Goal: Book appointment/travel/reservation

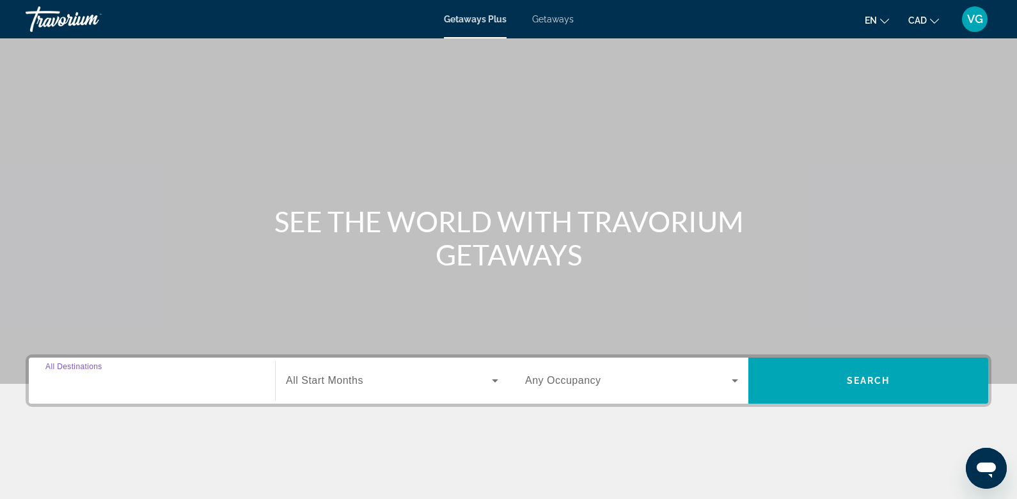
click at [138, 379] on input "Destination All Destinations" at bounding box center [151, 381] width 213 height 15
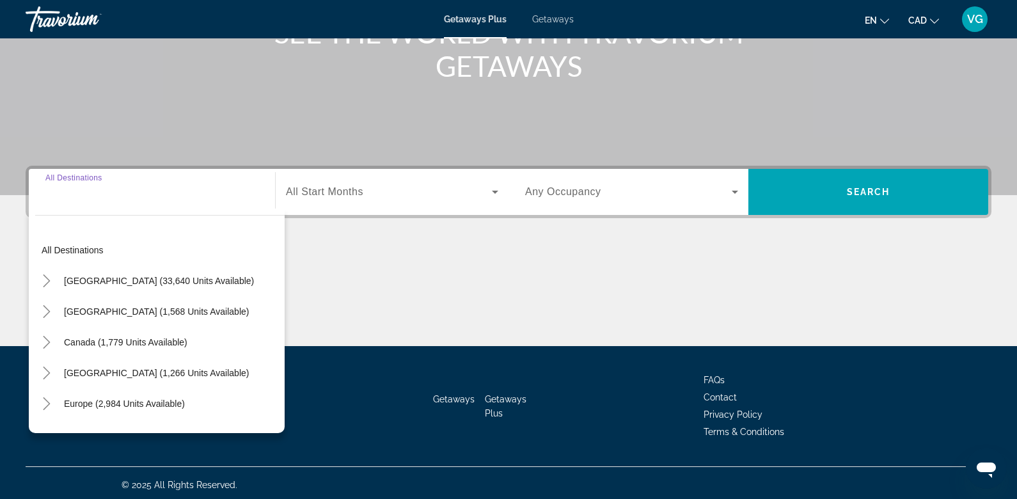
scroll to position [192, 0]
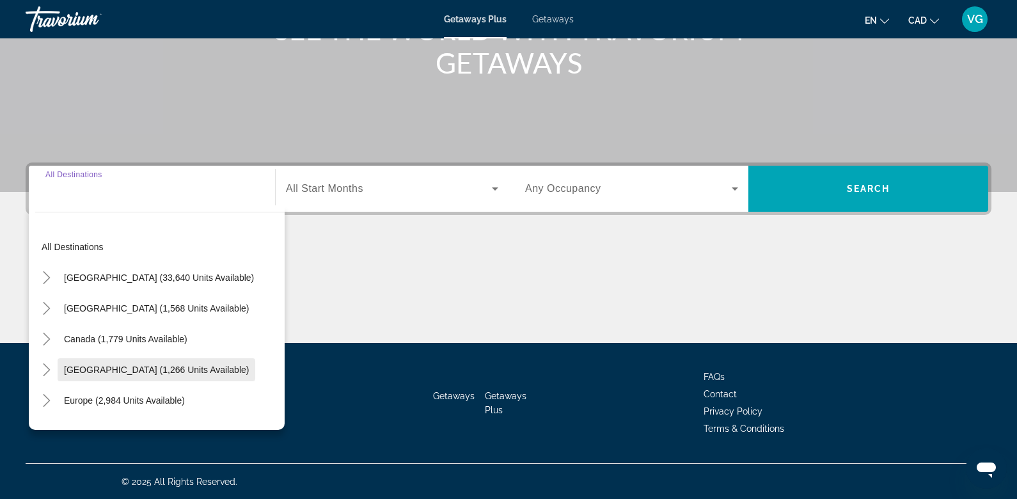
click at [129, 368] on span "[GEOGRAPHIC_DATA] (1,266 units available)" at bounding box center [156, 370] width 185 height 10
type input "**********"
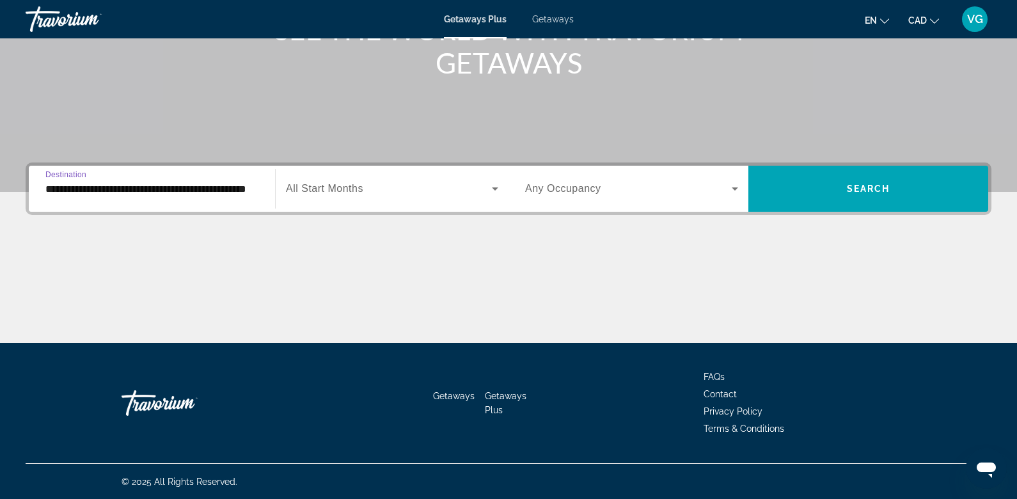
click at [317, 192] on span "All Start Months" at bounding box center [324, 188] width 77 height 11
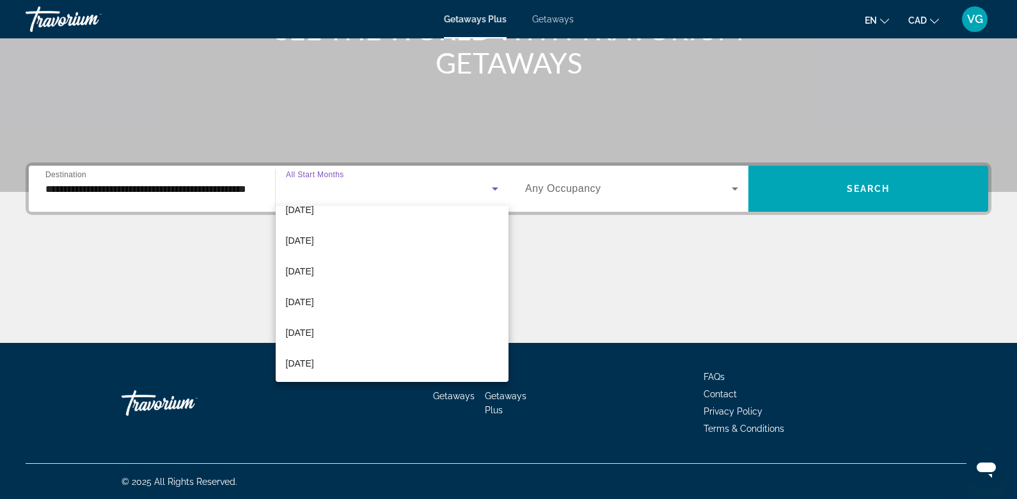
scroll to position [141, 0]
click at [314, 269] on span "[DATE]" at bounding box center [300, 269] width 28 height 15
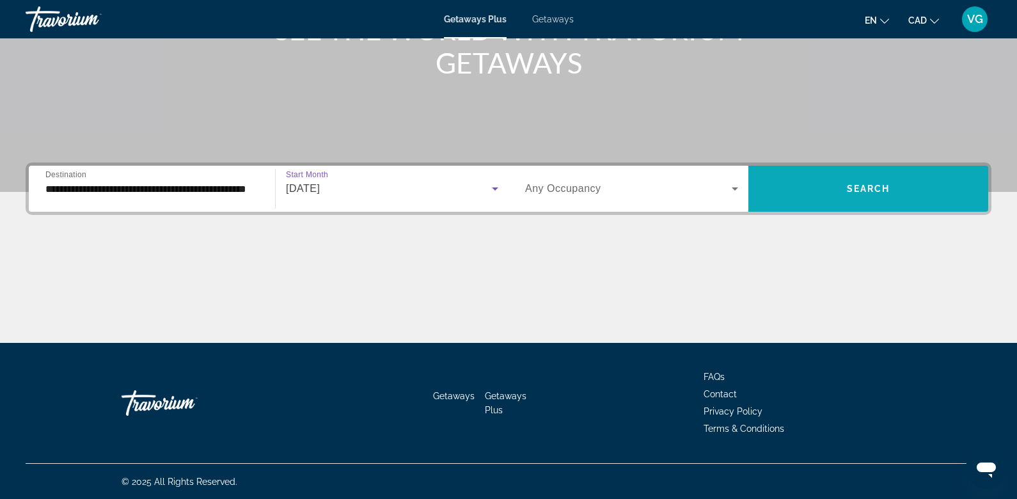
click at [830, 186] on span "Search widget" at bounding box center [868, 188] width 240 height 31
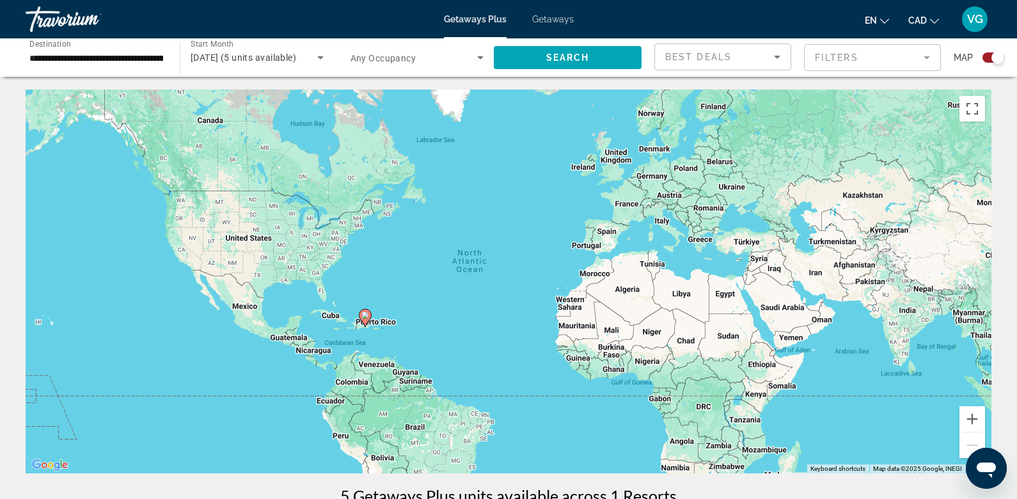
click at [392, 339] on div "To activate drag with keyboard, press Alt + Enter. Once in keyboard drag state,…" at bounding box center [509, 282] width 966 height 384
click at [392, 340] on div "To activate drag with keyboard, press Alt + Enter. Once in keyboard drag state,…" at bounding box center [509, 282] width 966 height 384
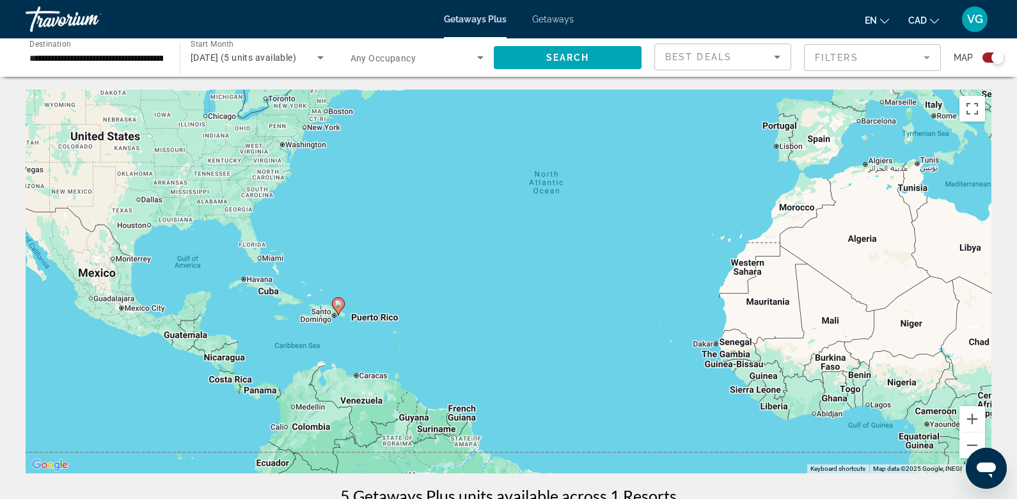
click at [299, 336] on div "To activate drag with keyboard, press Alt + Enter. Once in keyboard drag state,…" at bounding box center [509, 282] width 966 height 384
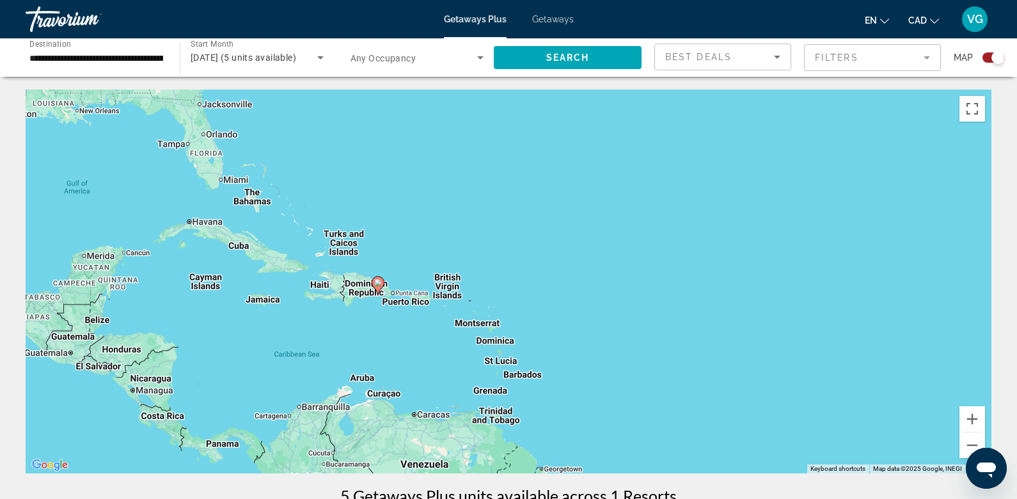
click at [380, 285] on image "Main content" at bounding box center [378, 283] width 8 height 8
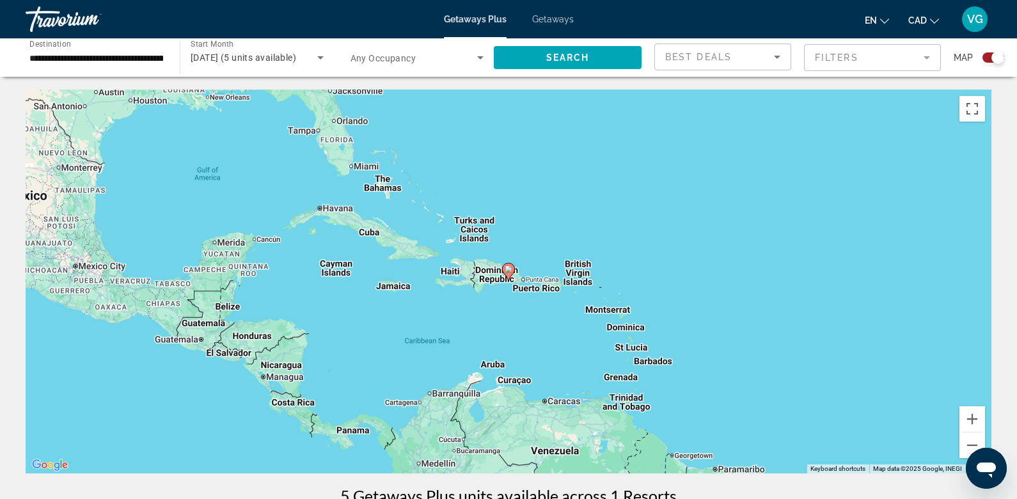
click at [511, 273] on icon "Main content" at bounding box center [509, 272] width 12 height 17
type input "**********"
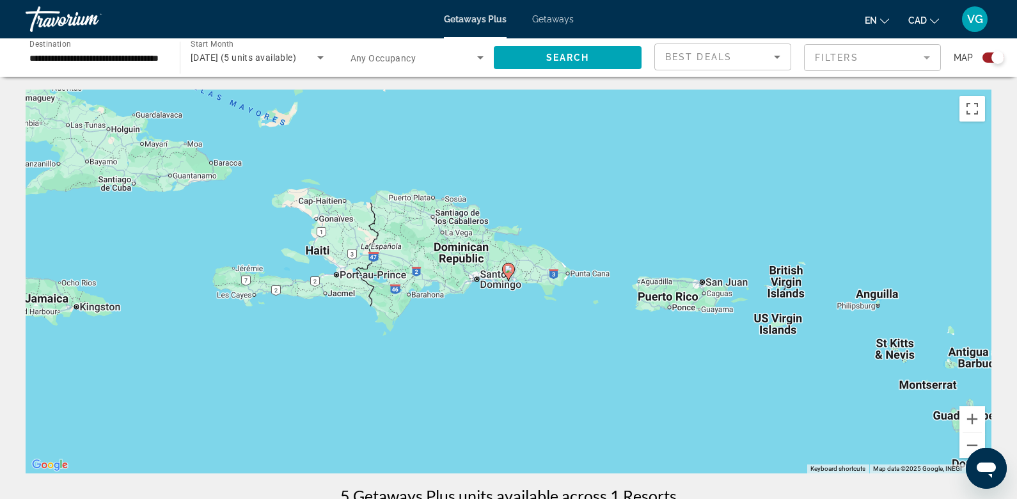
click at [511, 271] on image "Main content" at bounding box center [509, 269] width 8 height 8
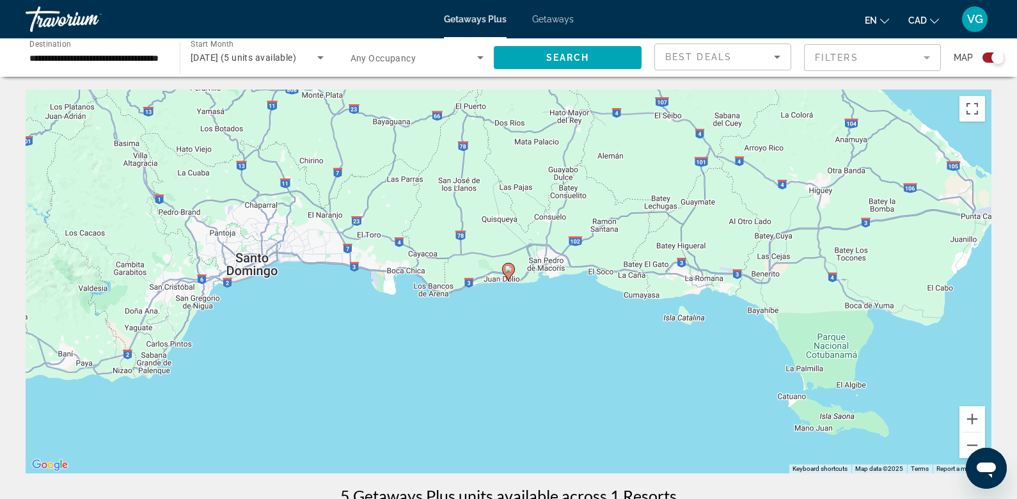
click at [511, 271] on image "Main content" at bounding box center [509, 269] width 8 height 8
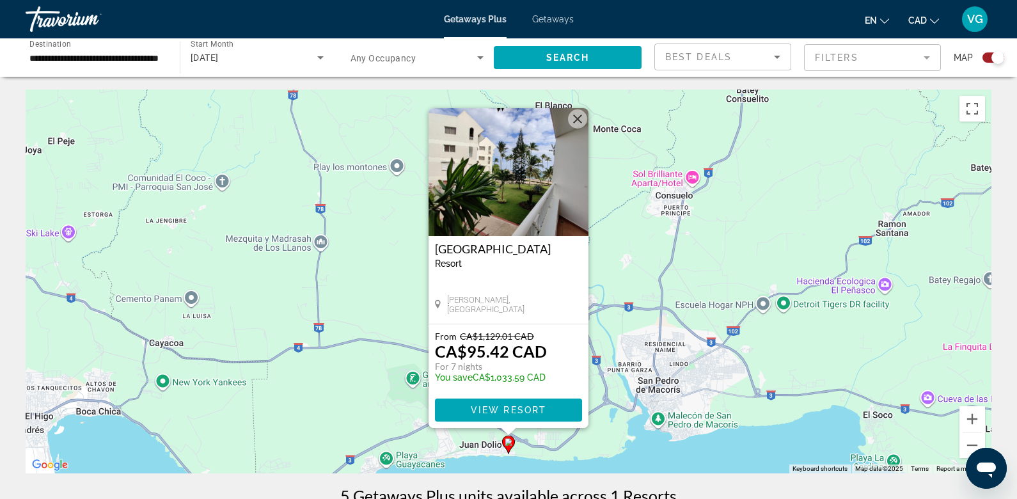
click at [542, 20] on span "Getaways" at bounding box center [553, 19] width 42 height 10
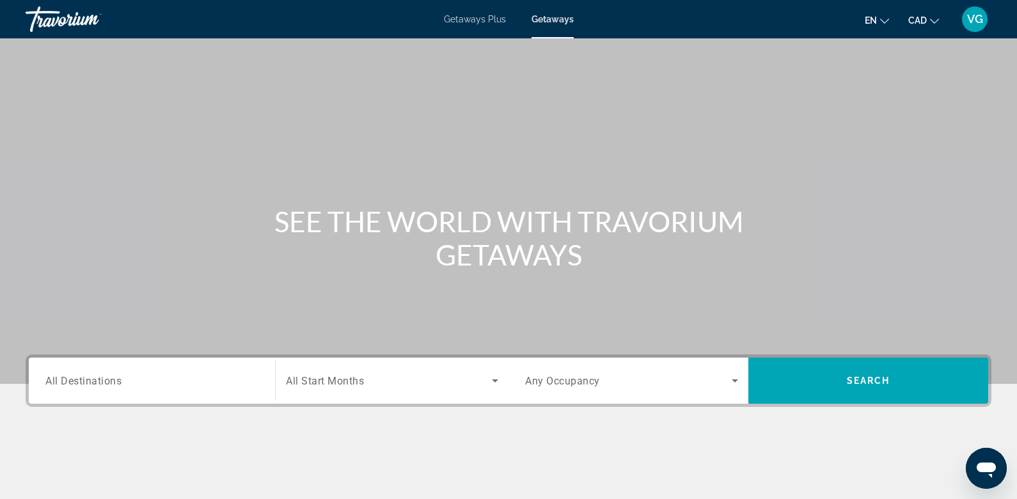
click at [90, 386] on input "Destination All Destinations" at bounding box center [151, 381] width 213 height 15
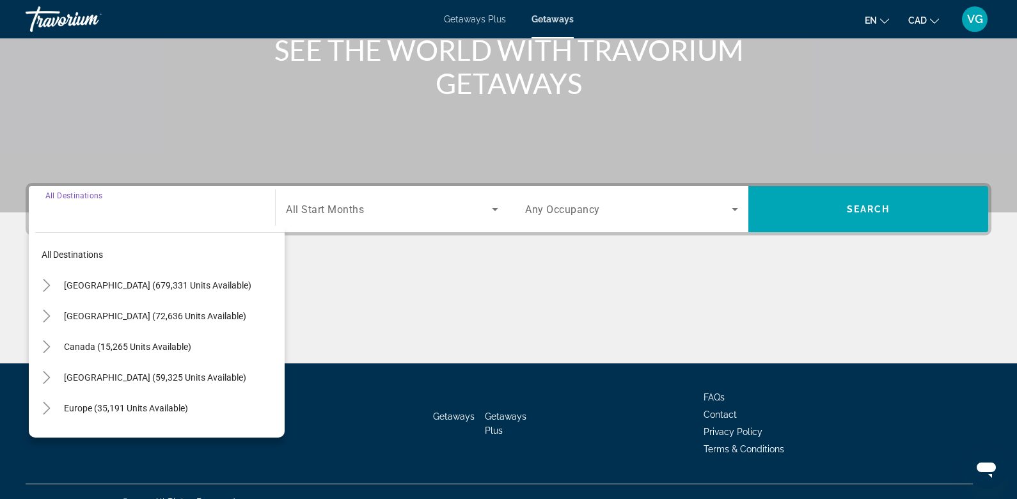
scroll to position [192, 0]
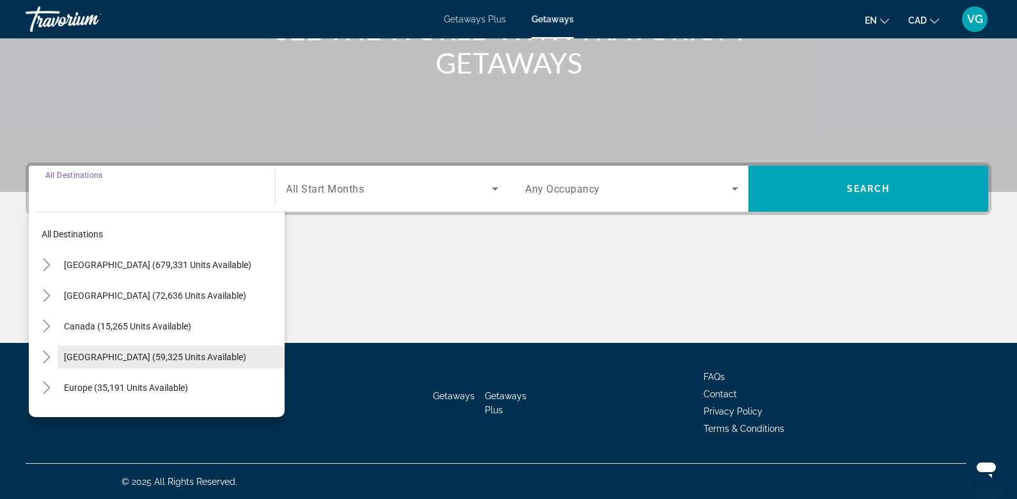
click at [97, 348] on span "Search widget" at bounding box center [171, 357] width 227 height 31
type input "**********"
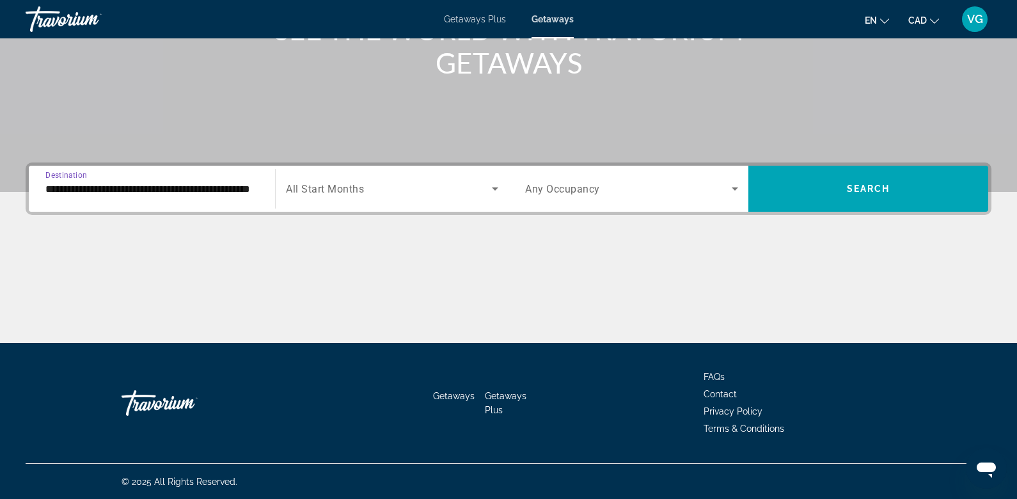
click at [353, 189] on span "All Start Months" at bounding box center [325, 189] width 78 height 12
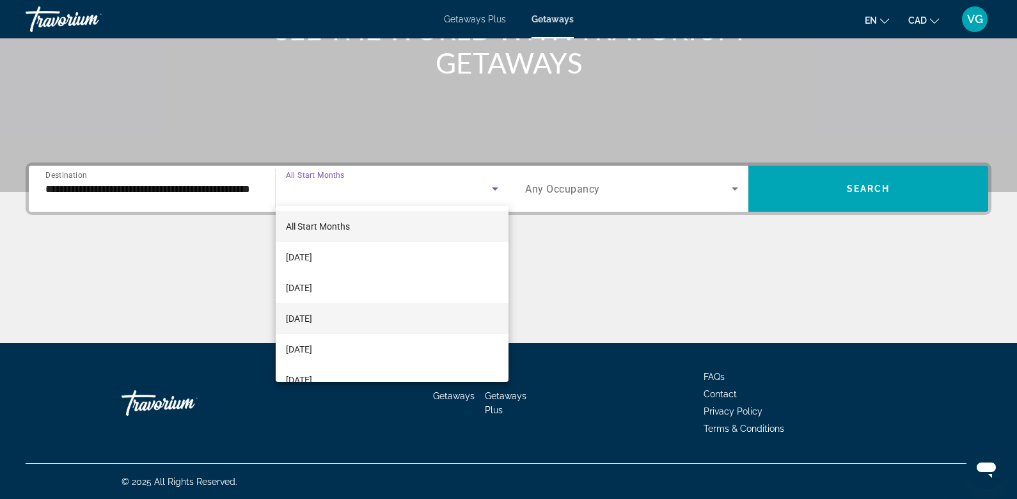
scroll to position [67, 0]
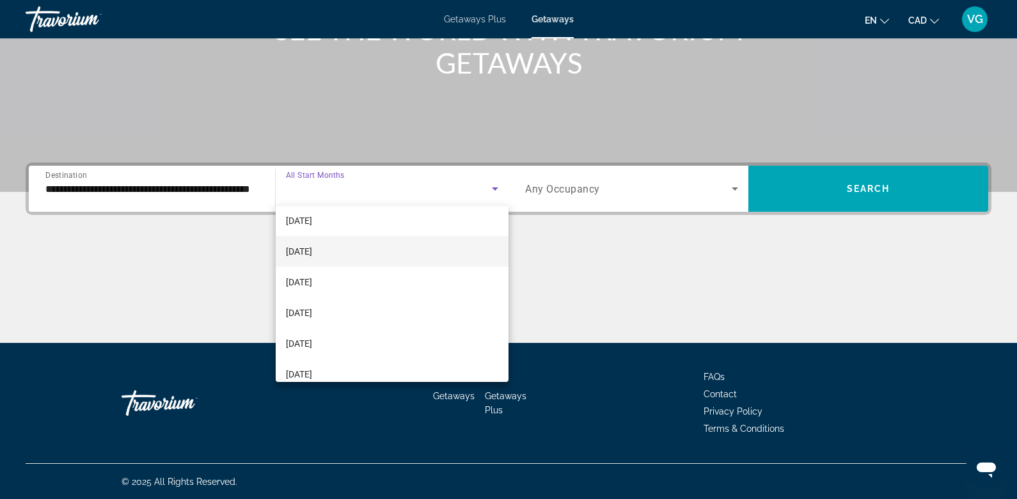
click at [343, 311] on mat-option "[DATE]" at bounding box center [392, 312] width 233 height 31
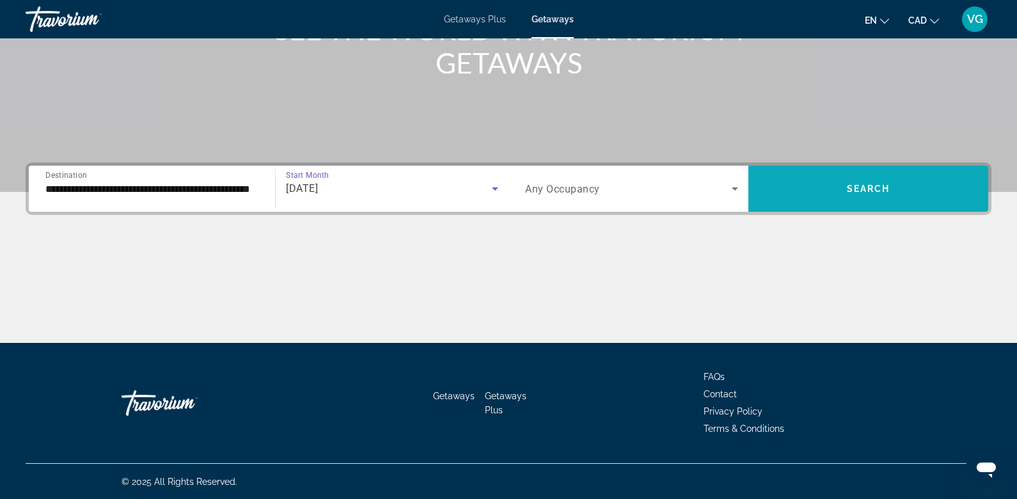
click at [863, 202] on span "Search widget" at bounding box center [868, 188] width 240 height 31
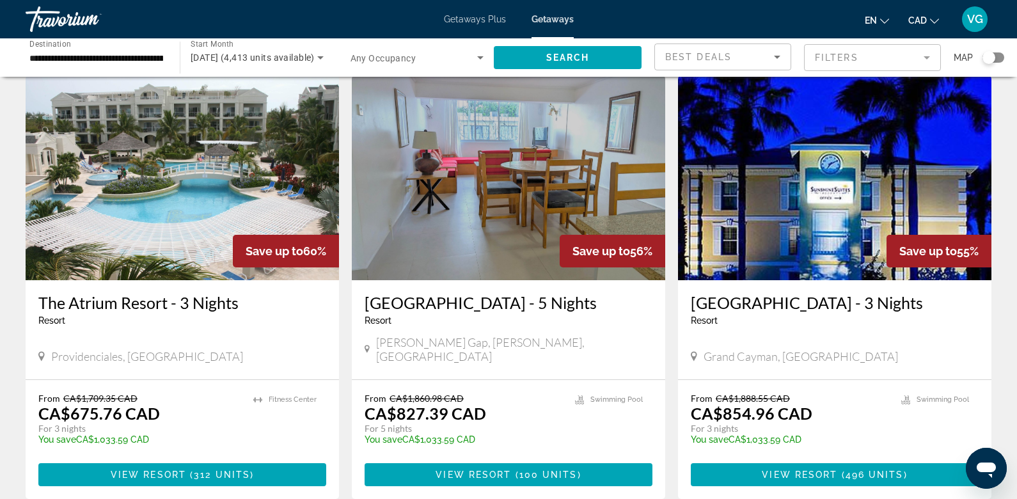
scroll to position [1434, 0]
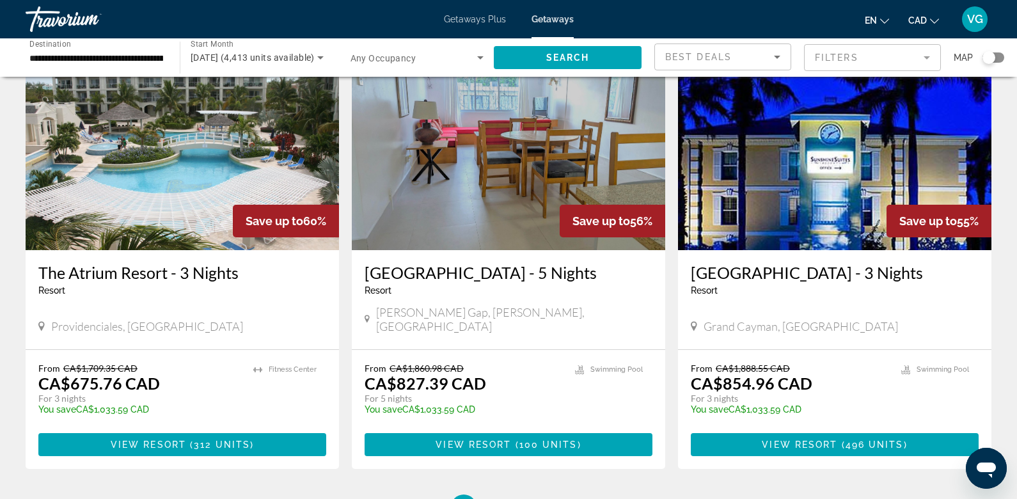
click at [995, 56] on div "Search widget" at bounding box center [994, 57] width 22 height 10
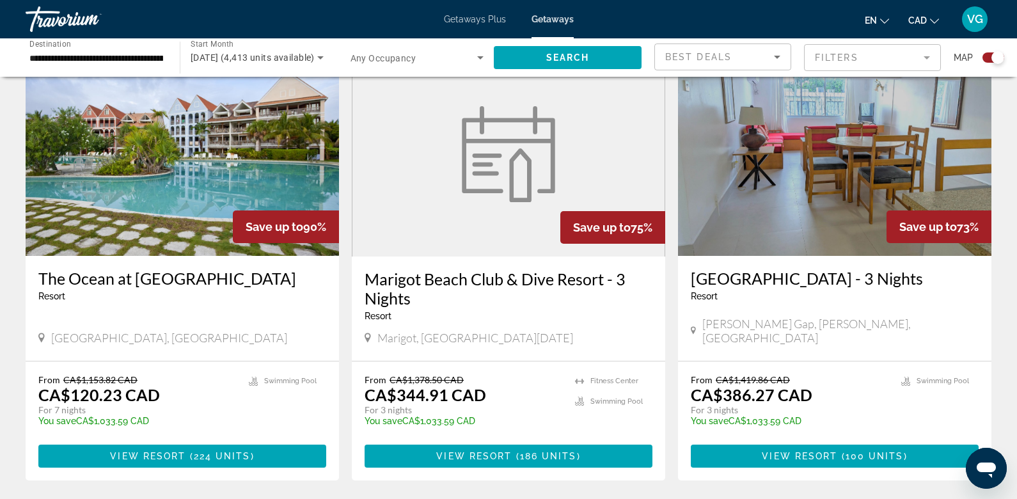
click at [995, 54] on div "Search widget" at bounding box center [998, 57] width 13 height 13
click at [995, 55] on div "Search widget" at bounding box center [989, 57] width 13 height 13
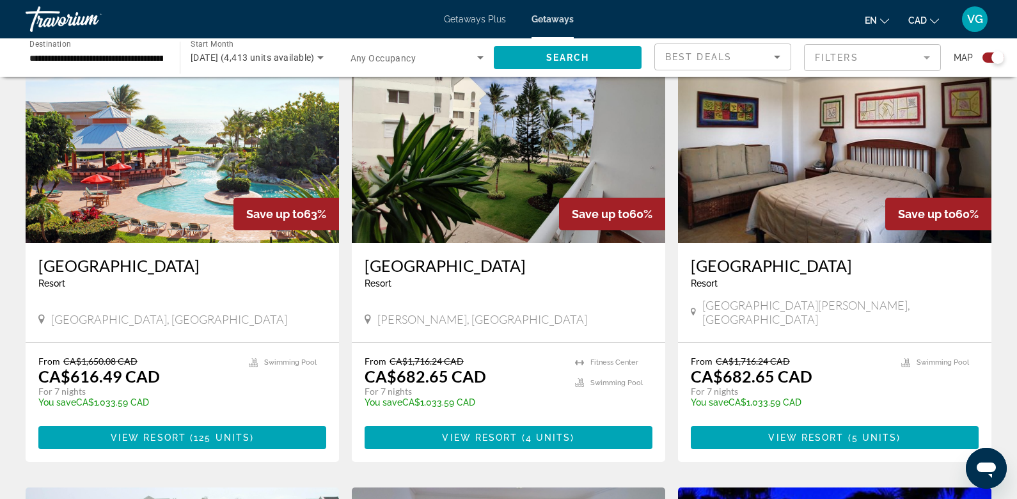
scroll to position [1985, 0]
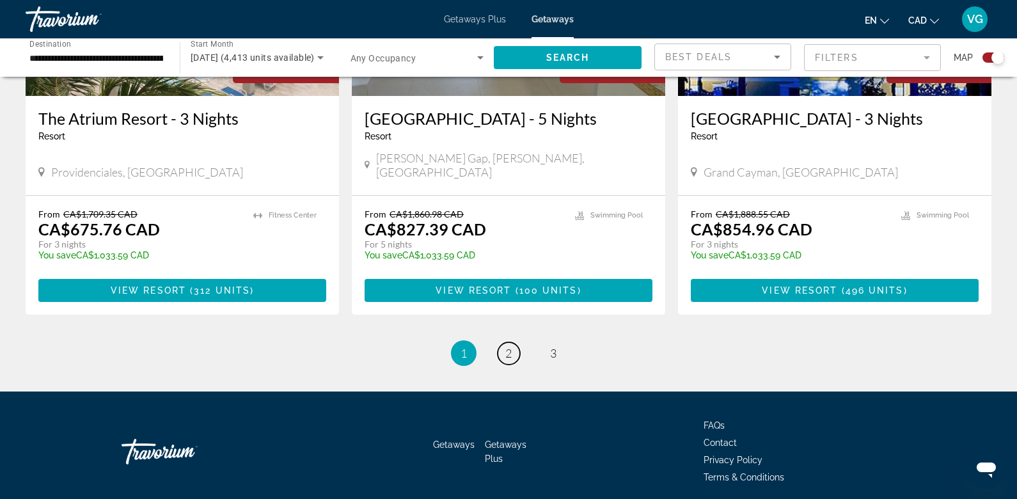
click at [507, 346] on span "2" at bounding box center [508, 353] width 6 height 14
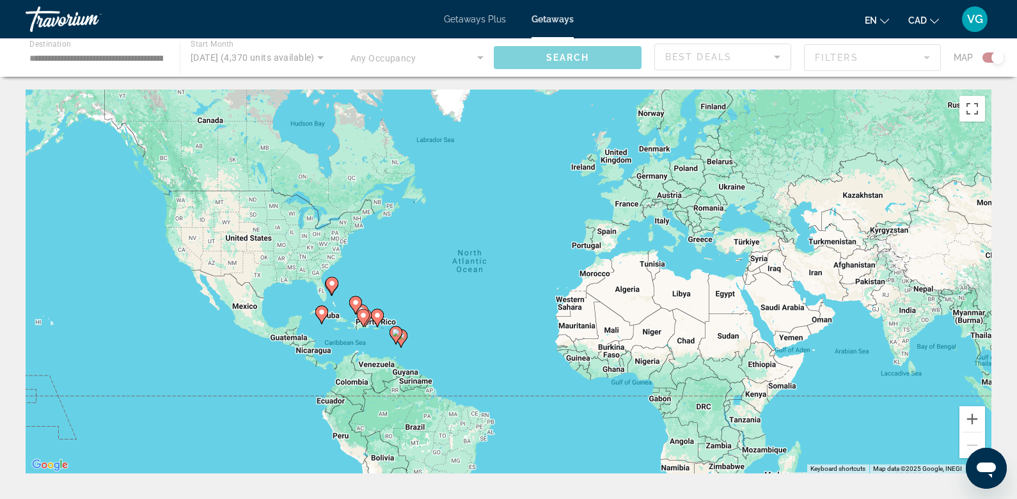
click at [325, 343] on div "To activate drag with keyboard, press Alt + Enter. Once in keyboard drag state,…" at bounding box center [509, 282] width 966 height 384
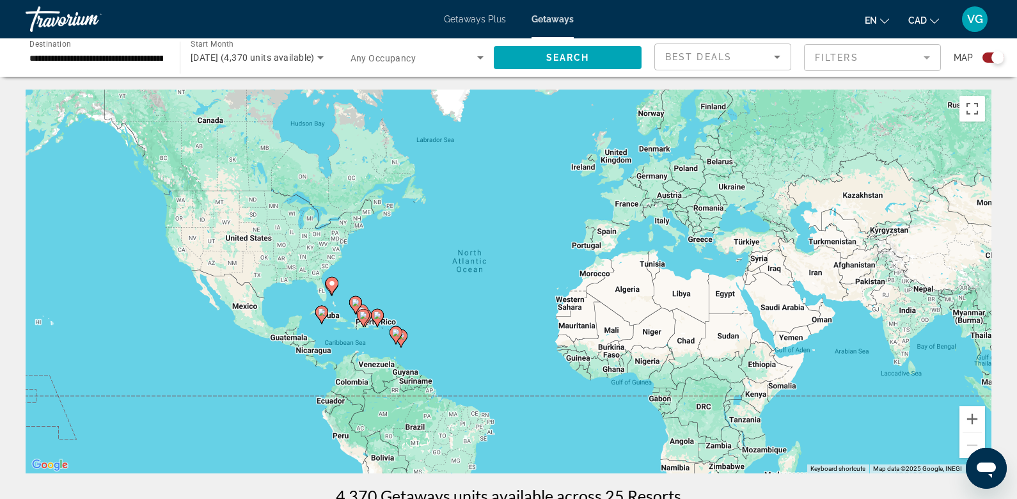
click at [326, 344] on div "To activate drag with keyboard, press Alt + Enter. Once in keyboard drag state,…" at bounding box center [509, 282] width 966 height 384
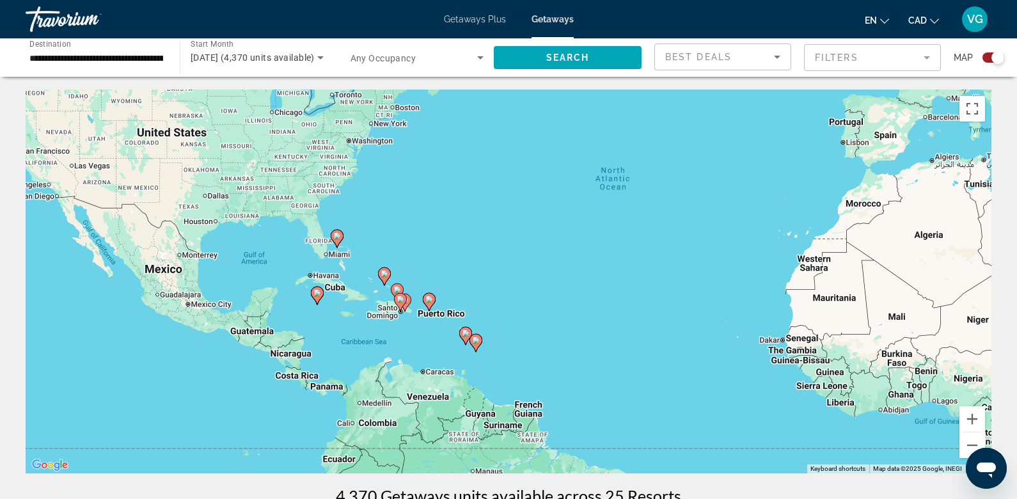
click at [376, 307] on div "To activate drag with keyboard, press Alt + Enter. Once in keyboard drag state,…" at bounding box center [509, 282] width 966 height 384
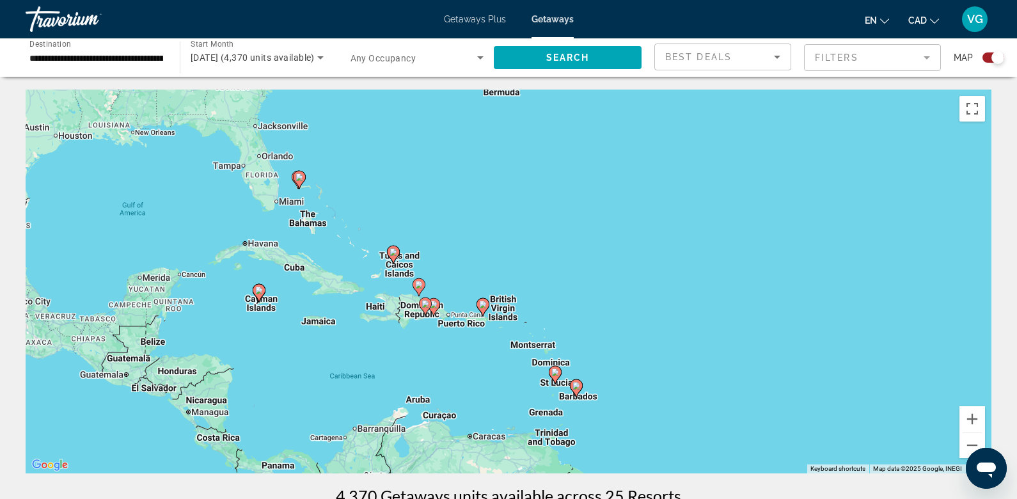
click at [261, 292] on image "Main content" at bounding box center [259, 291] width 8 height 8
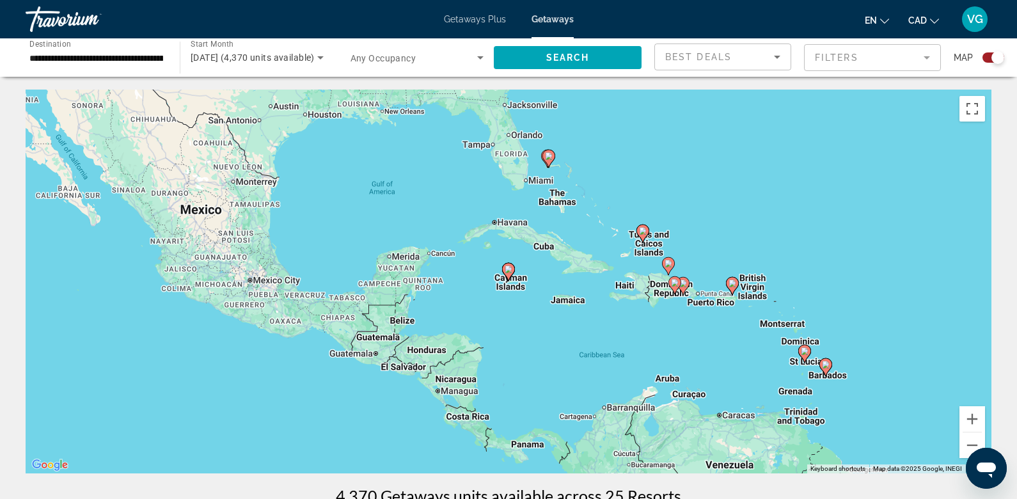
click at [512, 278] on gmp-advanced-marker "Main content" at bounding box center [508, 271] width 13 height 19
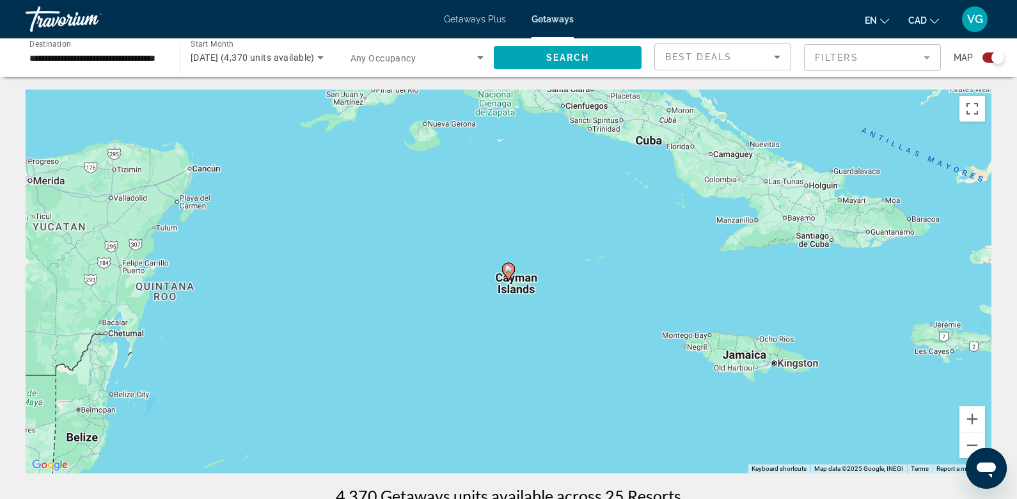
click at [511, 267] on image "Main content" at bounding box center [509, 269] width 8 height 8
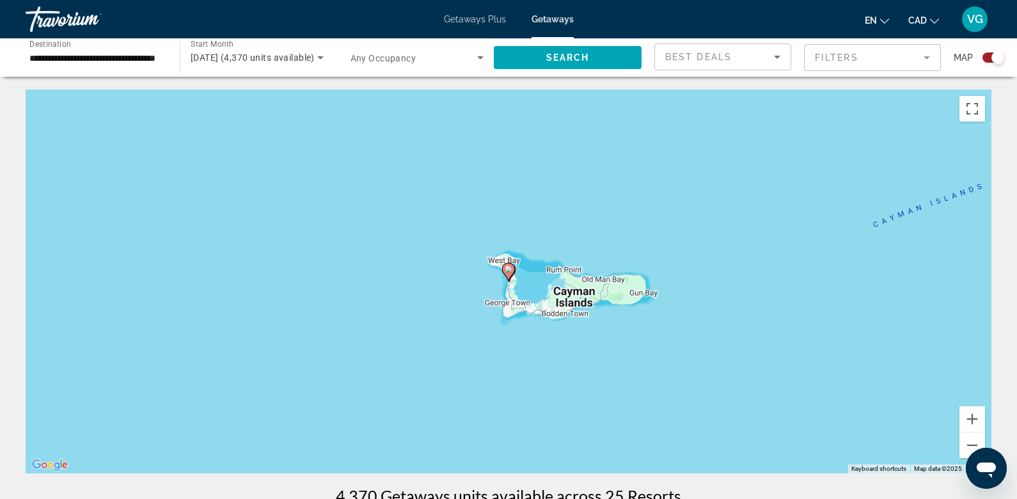
click at [511, 268] on image "Main content" at bounding box center [509, 269] width 8 height 8
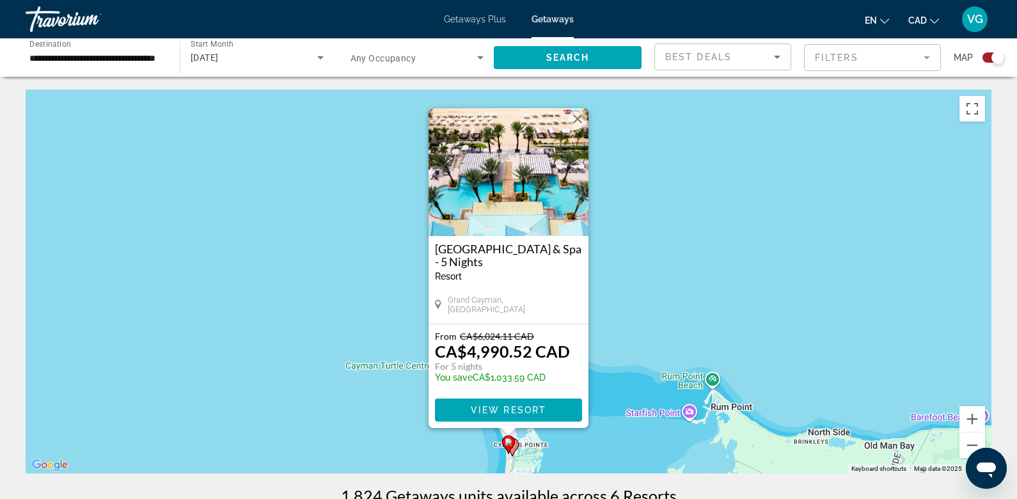
click at [666, 258] on div "To activate drag with keyboard, press Alt + Enter. Once in keyboard drag state,…" at bounding box center [509, 282] width 966 height 384
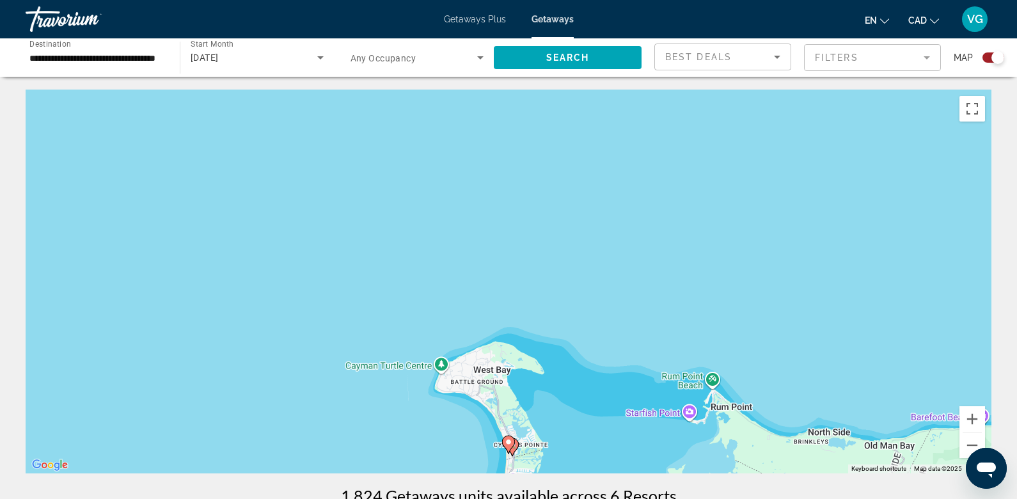
click at [515, 448] on image "Main content" at bounding box center [513, 445] width 8 height 8
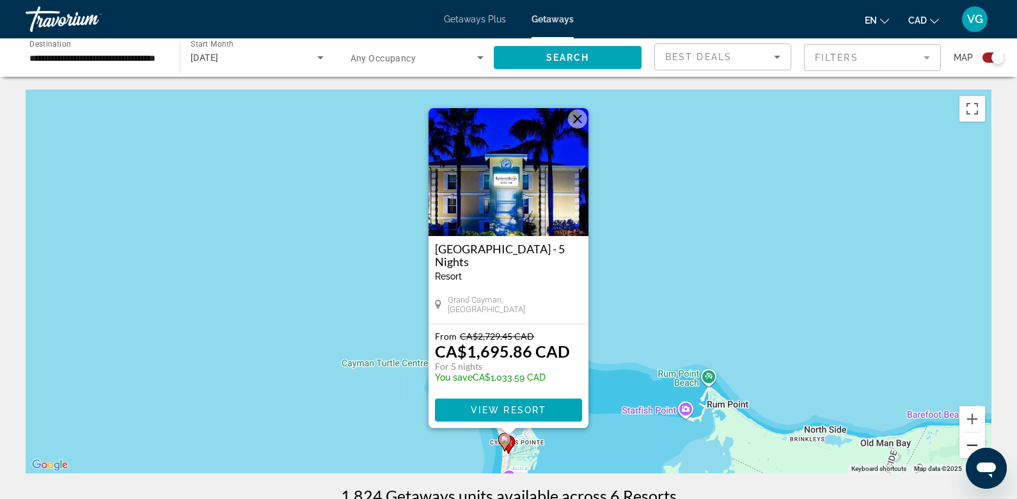
click at [969, 443] on button "Zoom out" at bounding box center [973, 445] width 26 height 26
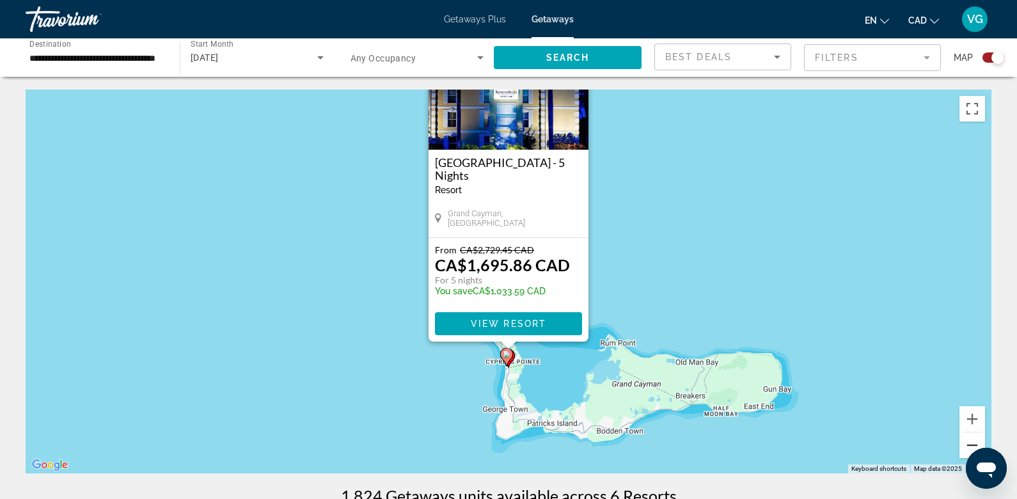
click at [969, 444] on button "Zoom out" at bounding box center [973, 445] width 26 height 26
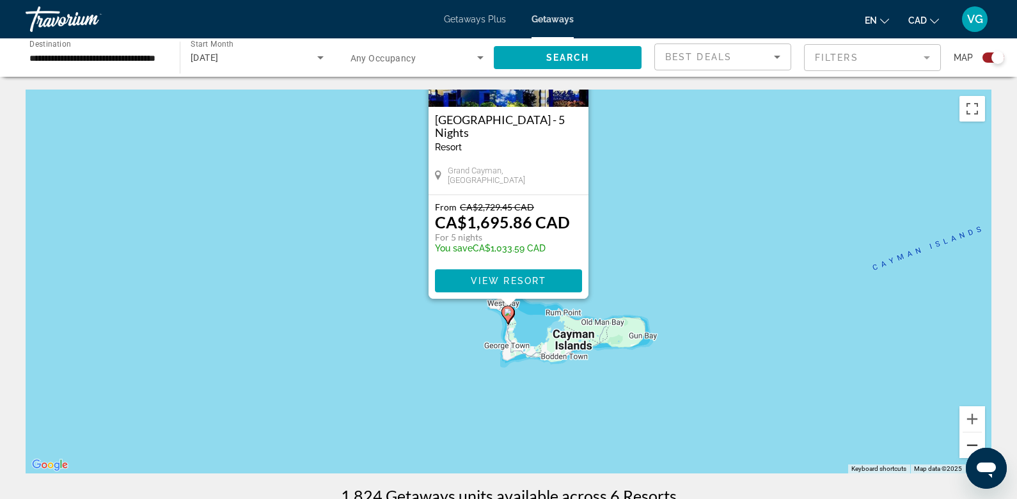
click at [969, 444] on button "Zoom out" at bounding box center [973, 445] width 26 height 26
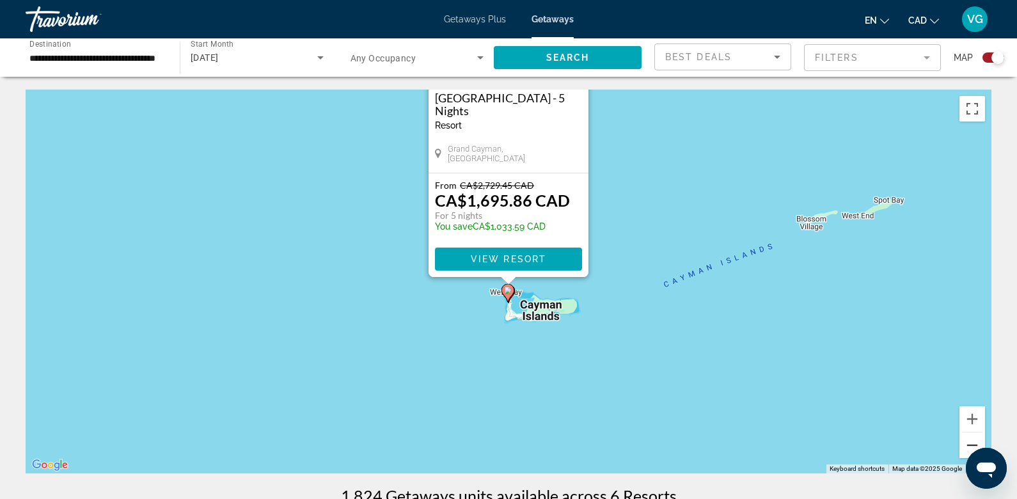
click at [969, 445] on button "Zoom out" at bounding box center [973, 445] width 26 height 26
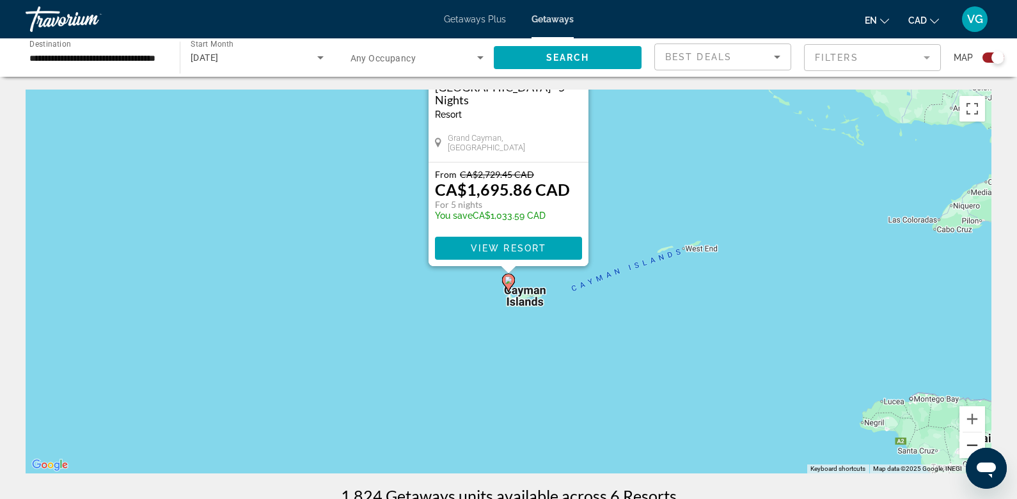
click at [969, 445] on button "Zoom out" at bounding box center [973, 445] width 26 height 26
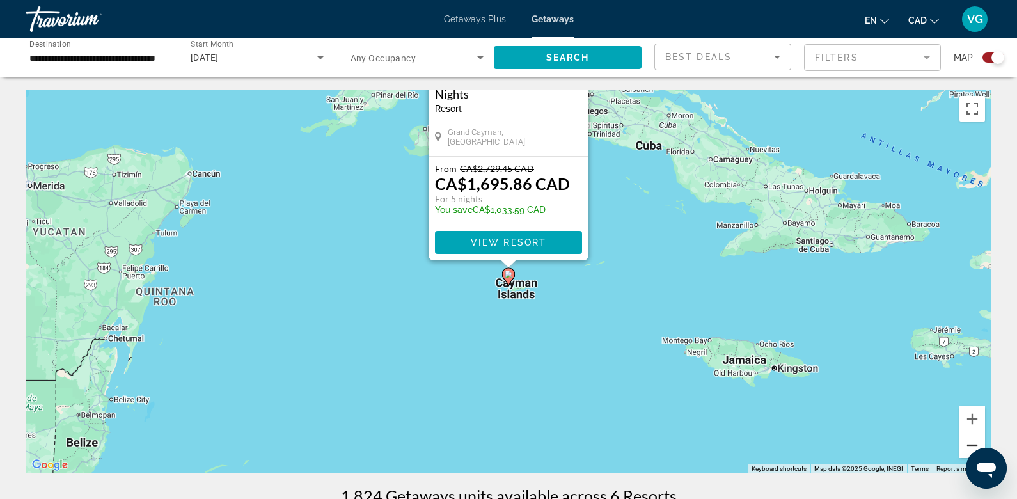
click at [969, 445] on button "Zoom out" at bounding box center [973, 445] width 26 height 26
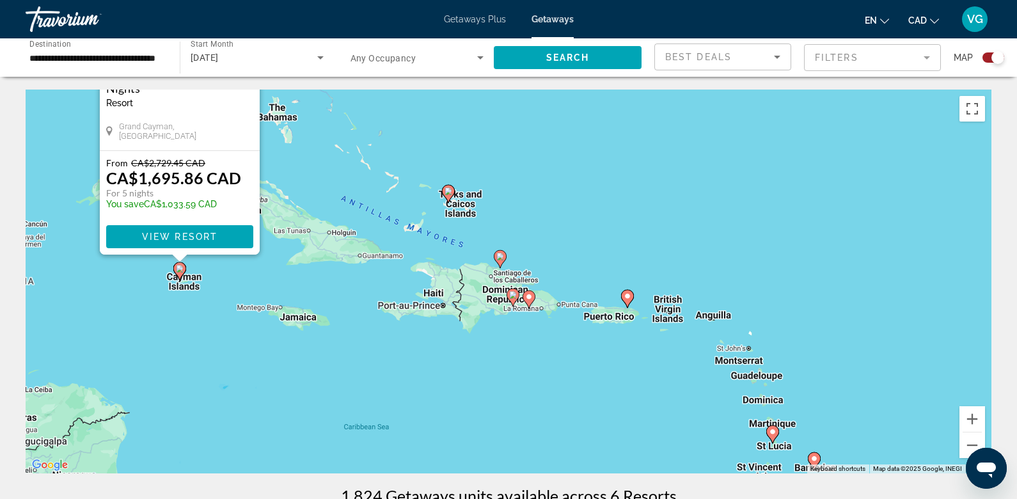
drag, startPoint x: 912, startPoint y: 331, endPoint x: 573, endPoint y: 328, distance: 339.1
click at [573, 328] on div "To activate drag with keyboard, press Alt + Enter. Once in keyboard drag state,…" at bounding box center [509, 282] width 966 height 384
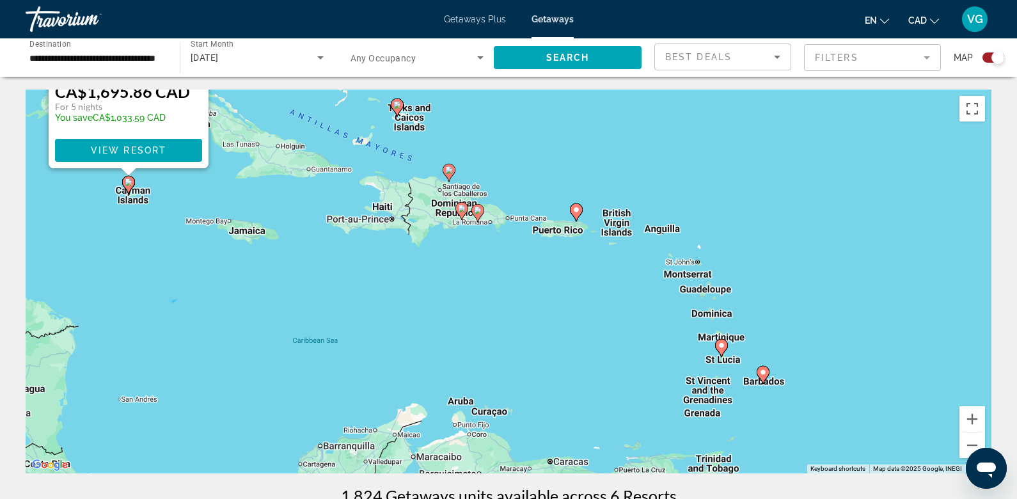
drag, startPoint x: 694, startPoint y: 400, endPoint x: 642, endPoint y: 311, distance: 102.9
click at [642, 311] on div "To activate drag with keyboard, press Alt + Enter. Once in keyboard drag state,…" at bounding box center [509, 282] width 966 height 384
click at [763, 371] on image "Main content" at bounding box center [763, 372] width 8 height 8
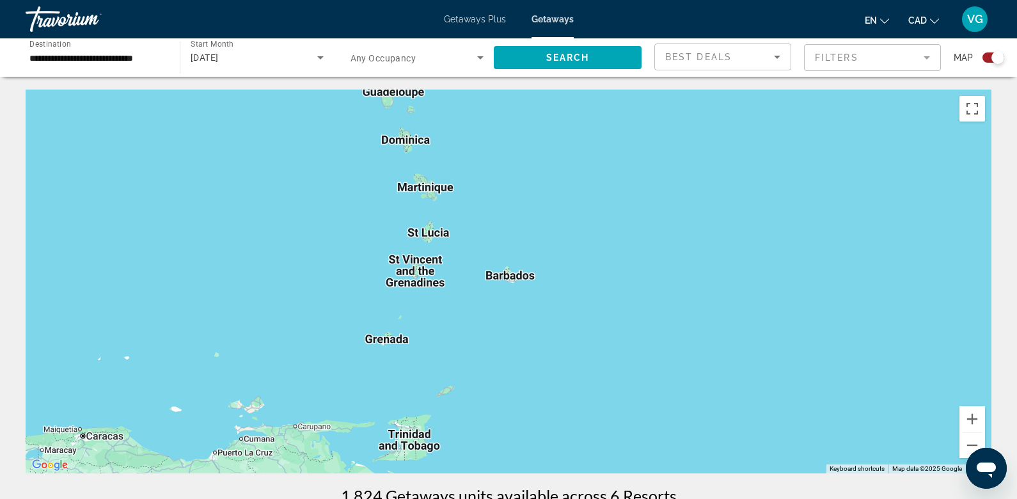
drag, startPoint x: 454, startPoint y: 232, endPoint x: 614, endPoint y: 363, distance: 207.3
click at [612, 352] on div "Main content" at bounding box center [509, 282] width 966 height 384
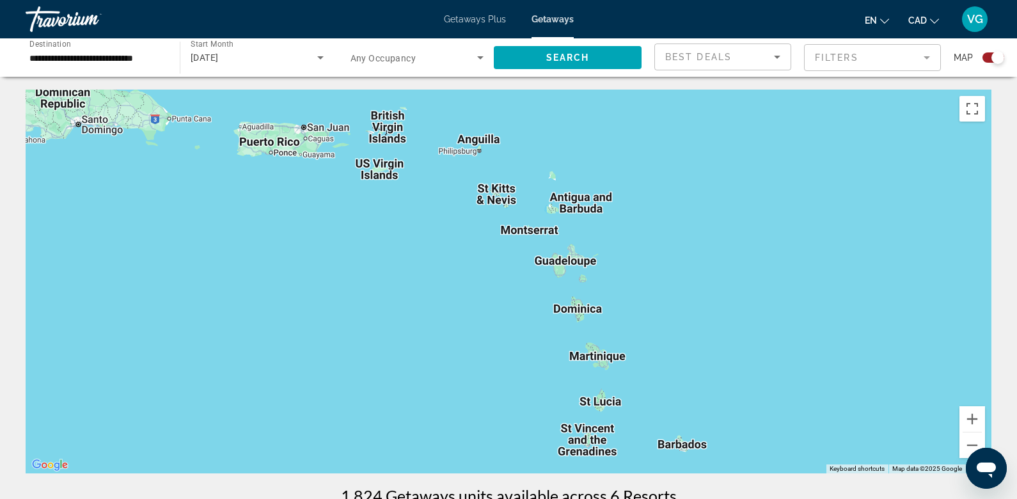
drag, startPoint x: 619, startPoint y: 324, endPoint x: 377, endPoint y: 147, distance: 299.9
click at [377, 147] on div "Main content" at bounding box center [509, 282] width 966 height 384
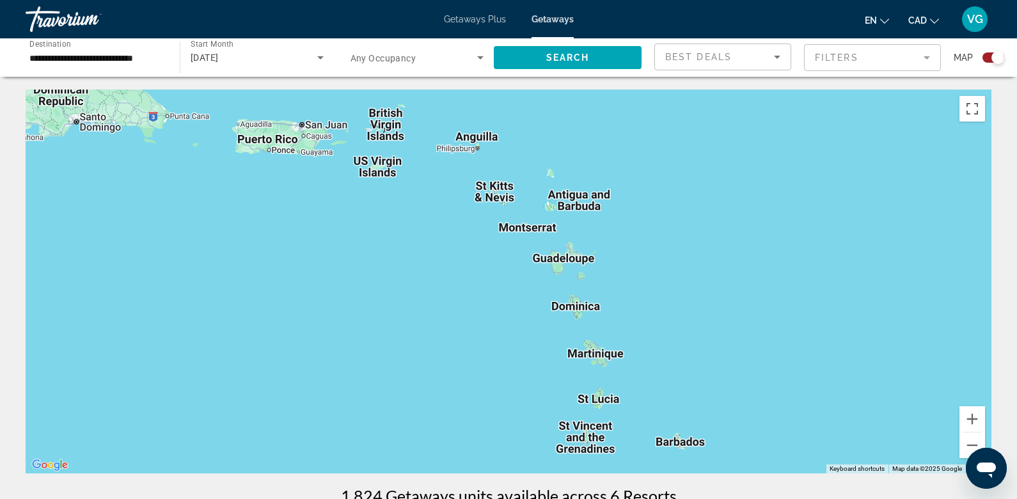
click at [600, 347] on div "Main content" at bounding box center [509, 282] width 966 height 384
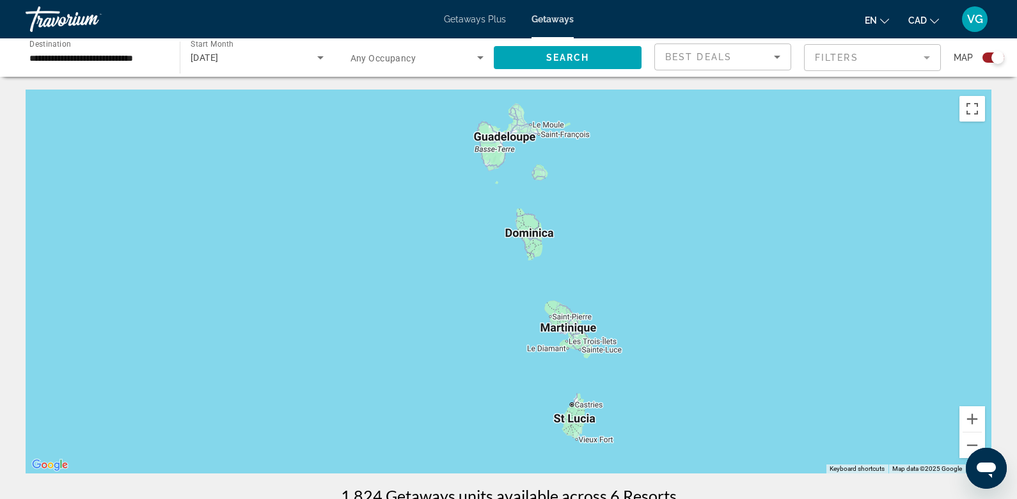
drag, startPoint x: 765, startPoint y: 404, endPoint x: 639, endPoint y: 238, distance: 208.7
click at [639, 239] on div "Main content" at bounding box center [509, 282] width 966 height 384
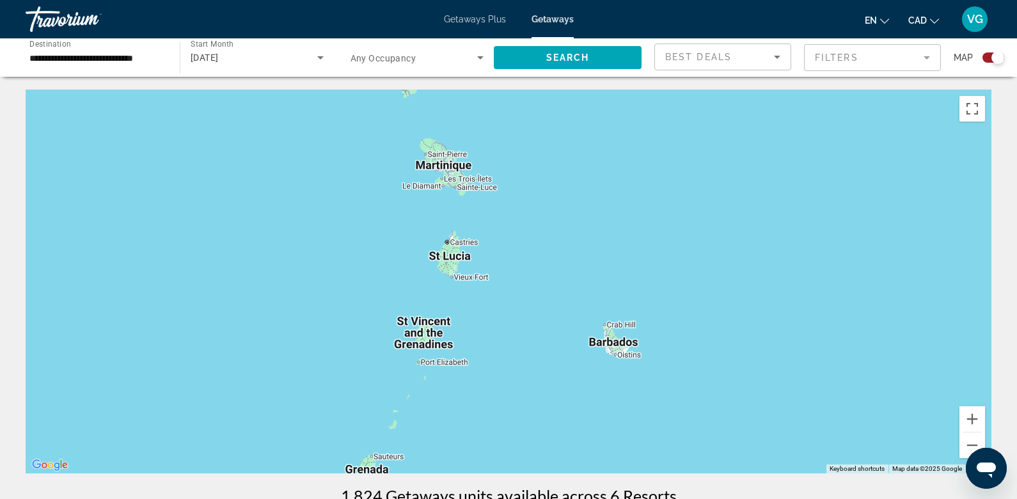
click at [602, 341] on div "Main content" at bounding box center [509, 282] width 966 height 384
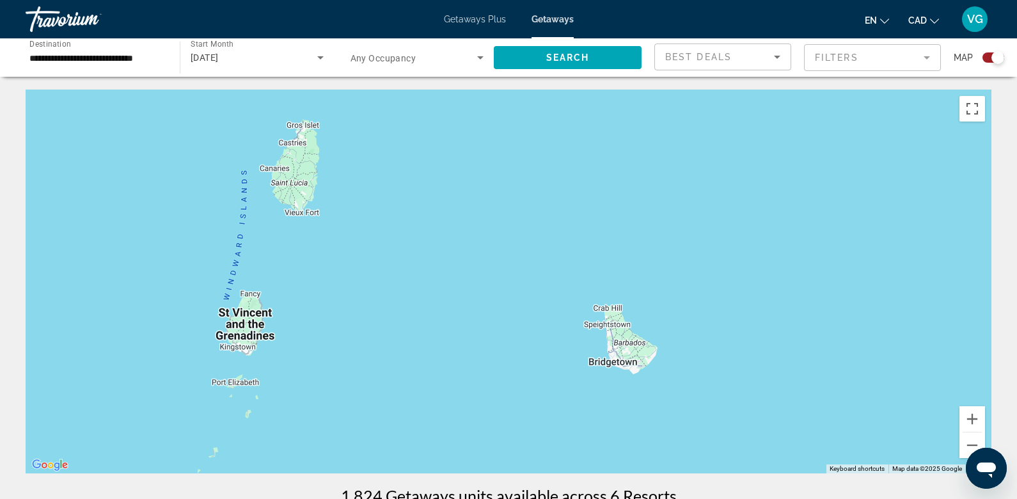
click at [602, 341] on div "Main content" at bounding box center [509, 282] width 966 height 384
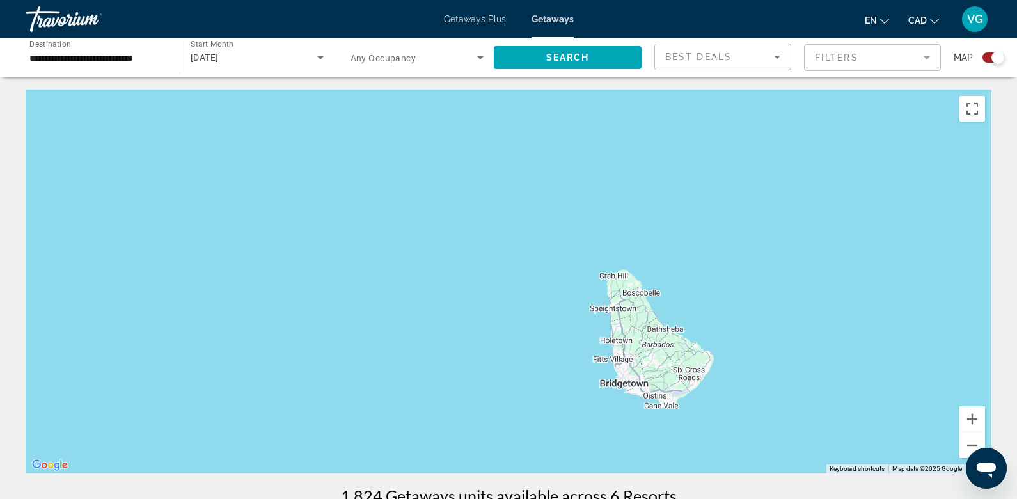
click at [602, 341] on div "Main content" at bounding box center [509, 282] width 966 height 384
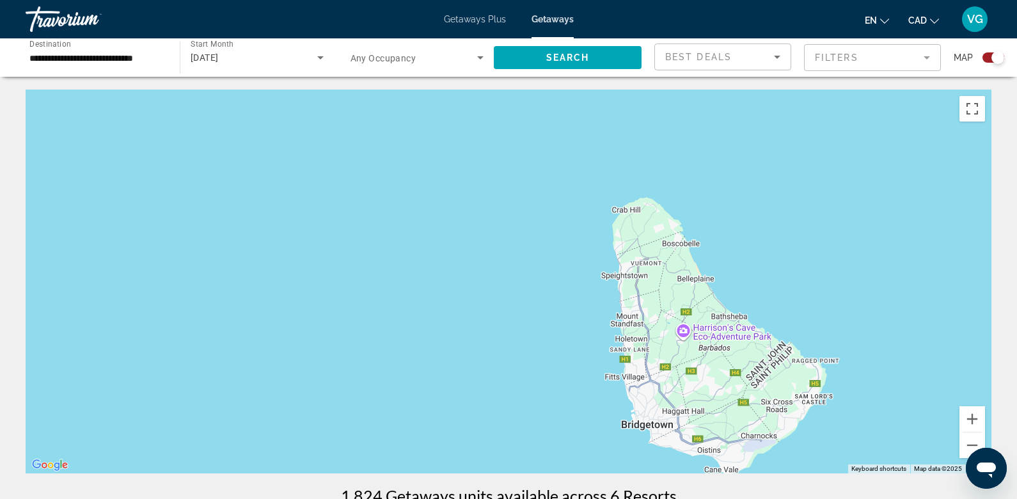
click at [983, 57] on div "Search widget" at bounding box center [994, 57] width 22 height 10
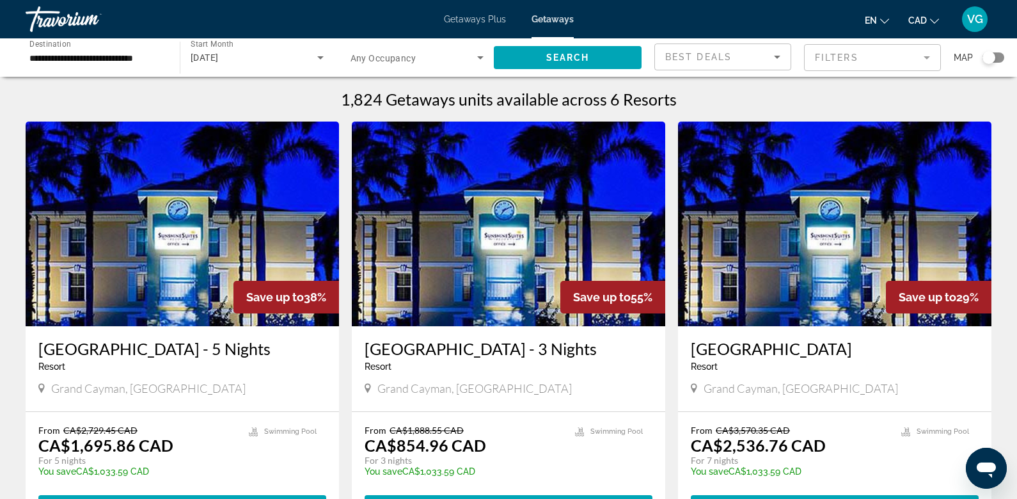
click at [83, 59] on input "**********" at bounding box center [96, 58] width 134 height 15
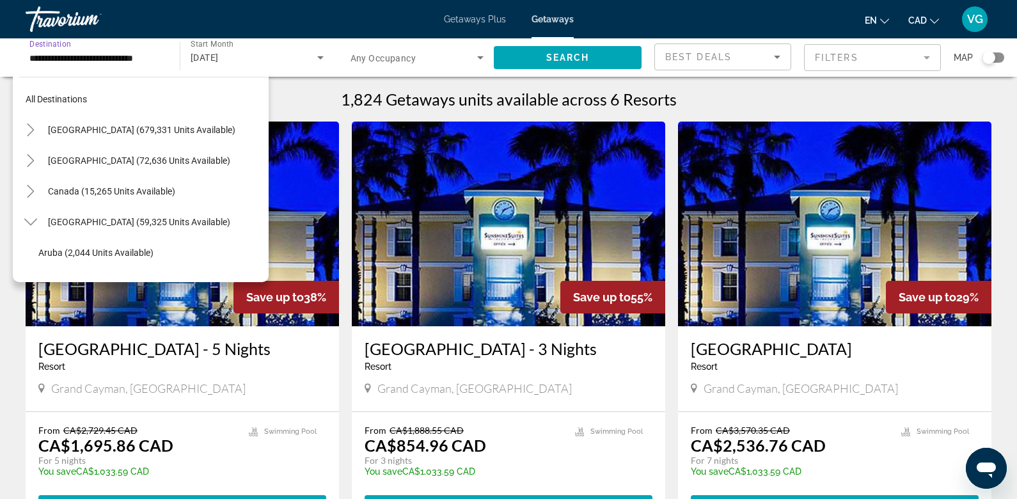
scroll to position [138, 0]
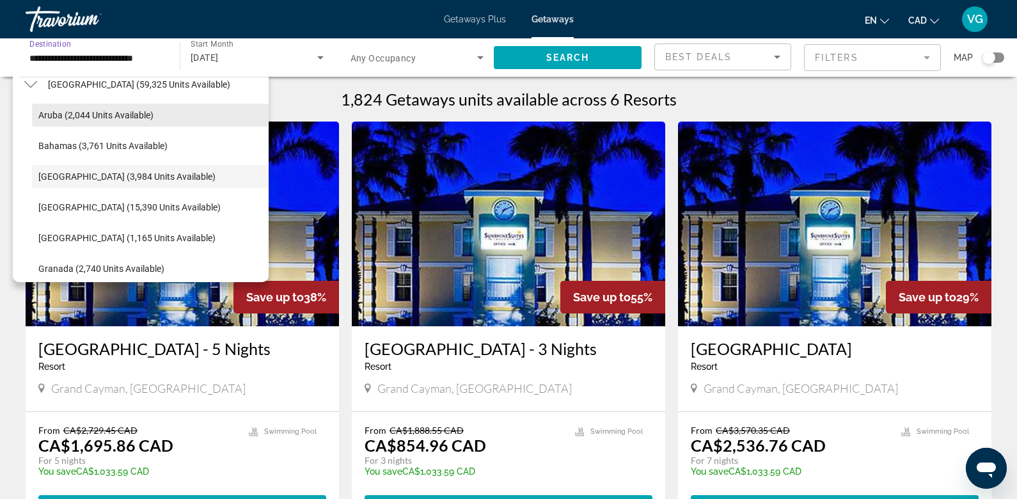
click at [72, 110] on span "Aruba (2,044 units available)" at bounding box center [95, 115] width 115 height 10
type input "**********"
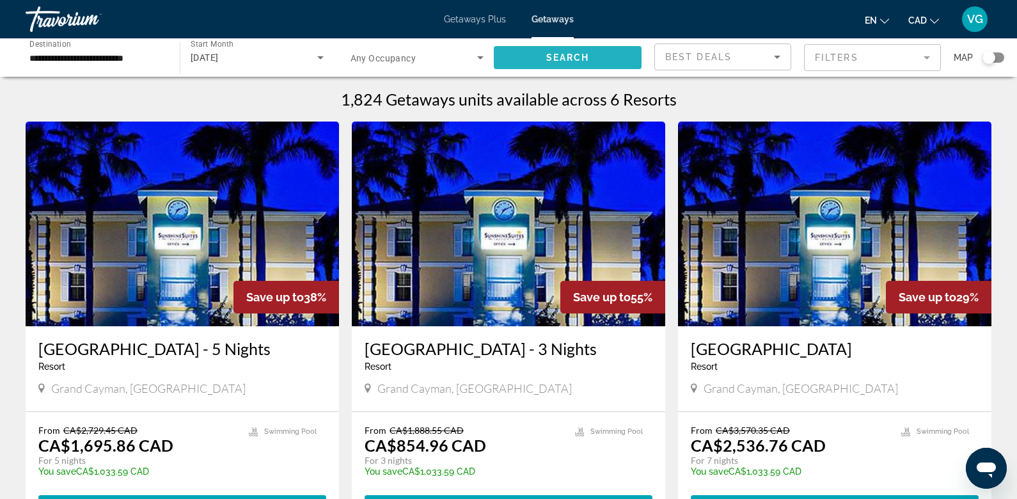
click at [587, 58] on span "Search" at bounding box center [568, 57] width 44 height 10
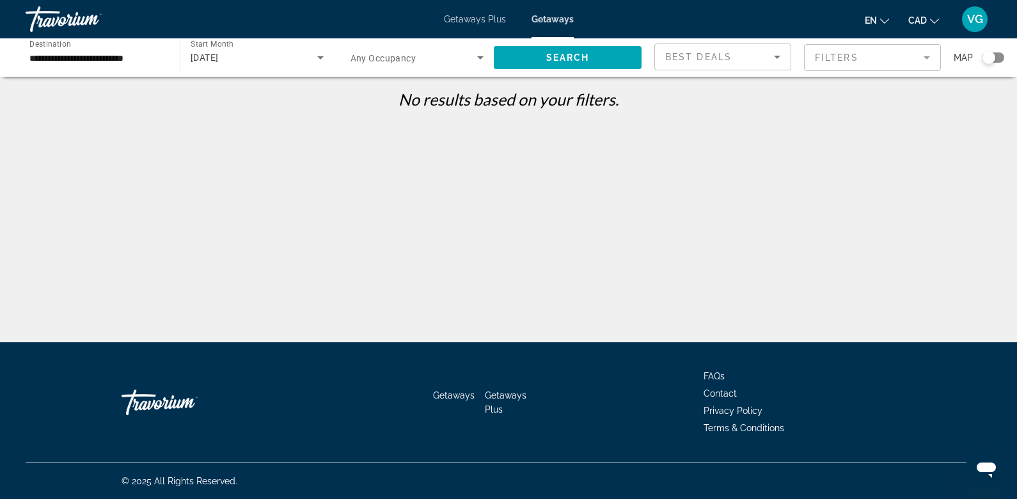
click at [244, 63] on div "[DATE]" at bounding box center [254, 57] width 127 height 15
click at [234, 84] on mat-option "All Start Months" at bounding box center [257, 96] width 154 height 31
click at [545, 60] on span "Search widget" at bounding box center [568, 57] width 148 height 31
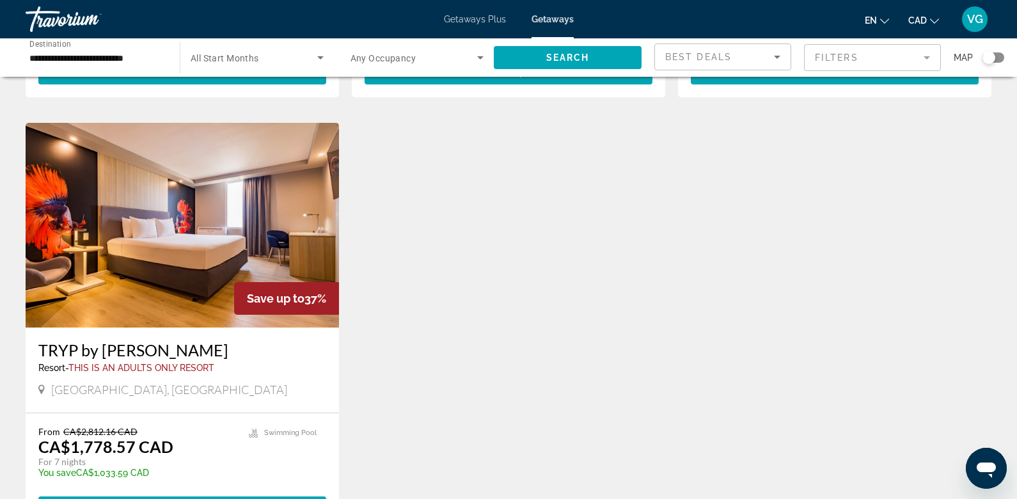
scroll to position [871, 0]
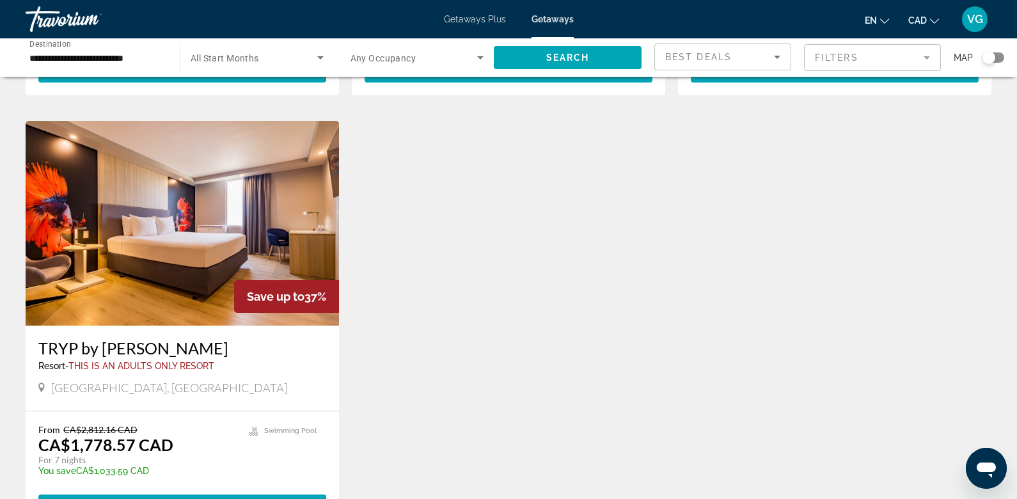
click at [172, 274] on img "Main content" at bounding box center [182, 223] width 313 height 205
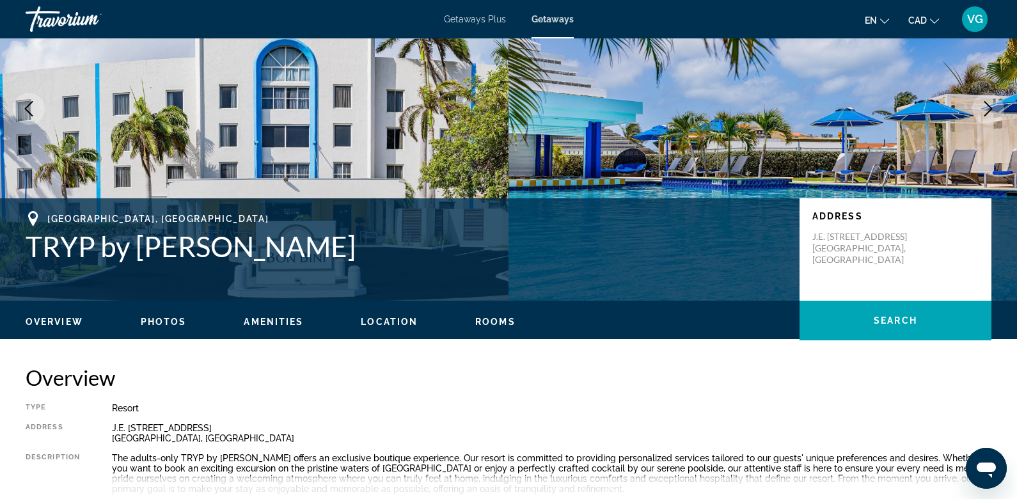
scroll to position [124, 0]
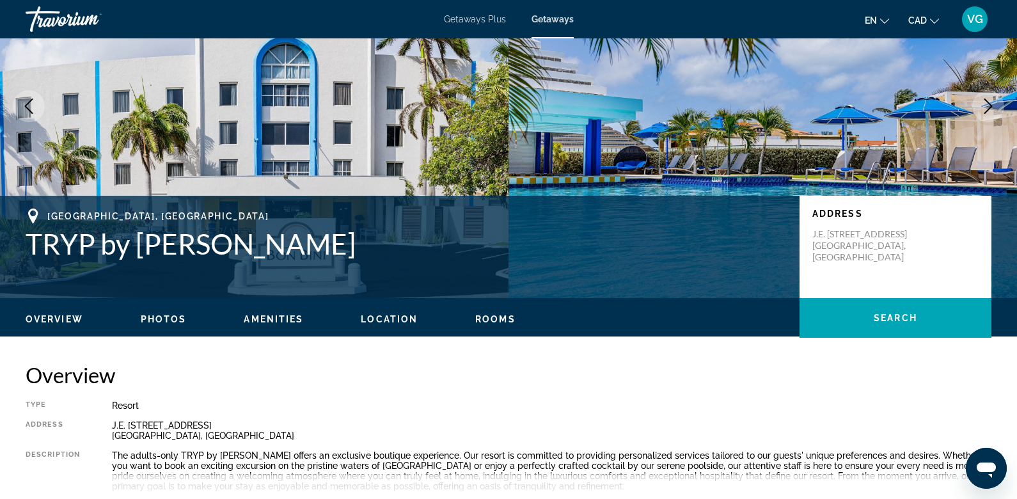
click at [997, 109] on button "Next image" at bounding box center [988, 106] width 32 height 32
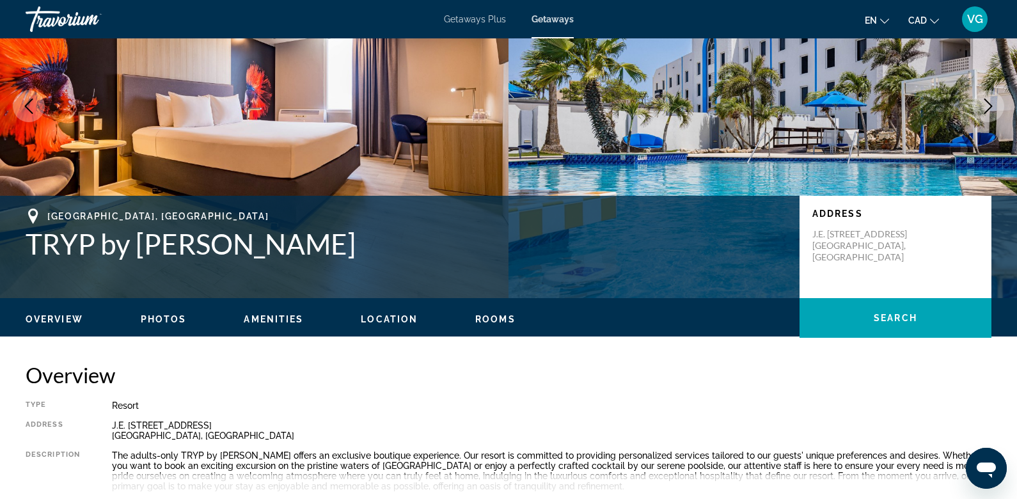
click at [997, 107] on button "Next image" at bounding box center [988, 106] width 32 height 32
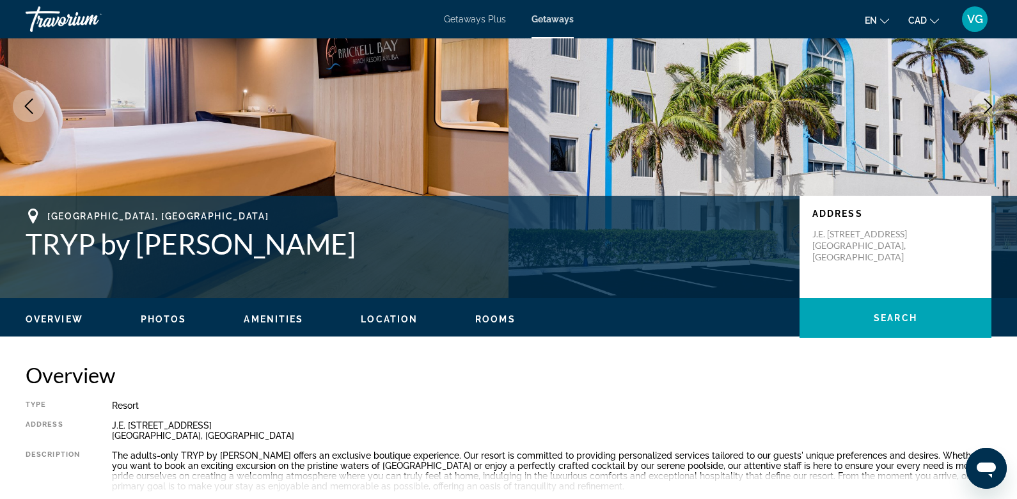
click at [997, 107] on button "Next image" at bounding box center [988, 106] width 32 height 32
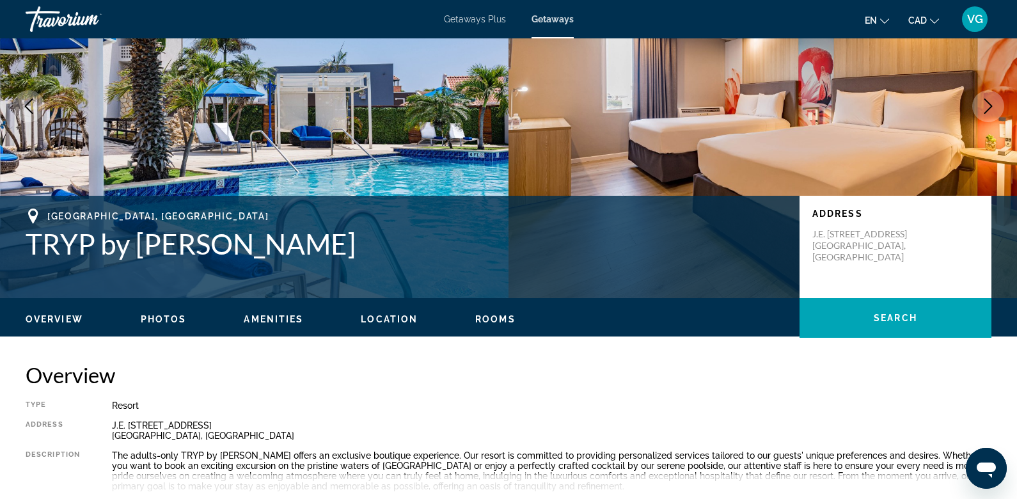
click at [997, 107] on button "Next image" at bounding box center [988, 106] width 32 height 32
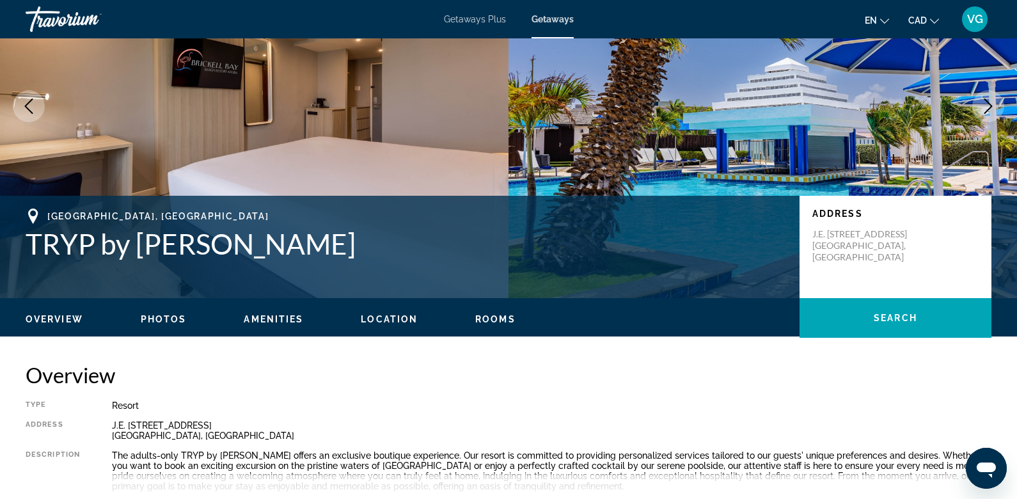
click at [997, 107] on button "Next image" at bounding box center [988, 106] width 32 height 32
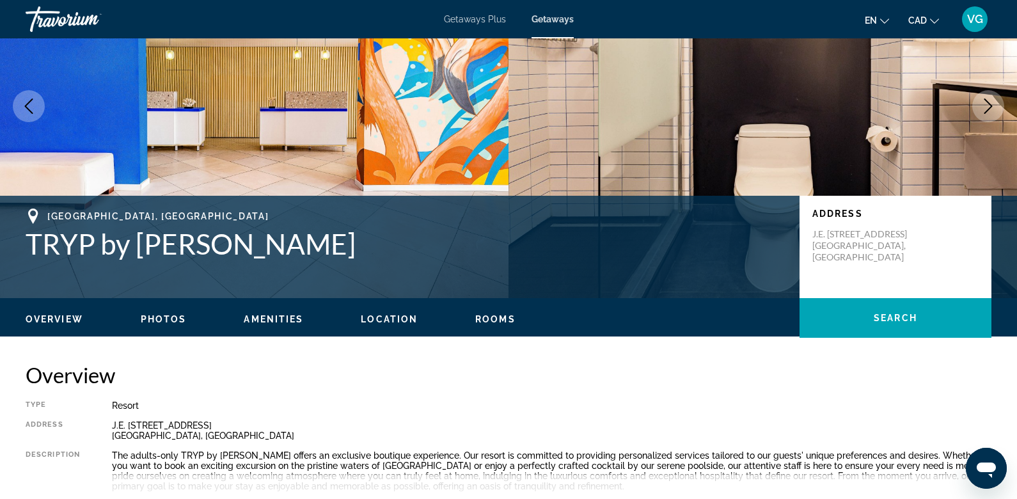
click at [997, 107] on button "Next image" at bounding box center [988, 106] width 32 height 32
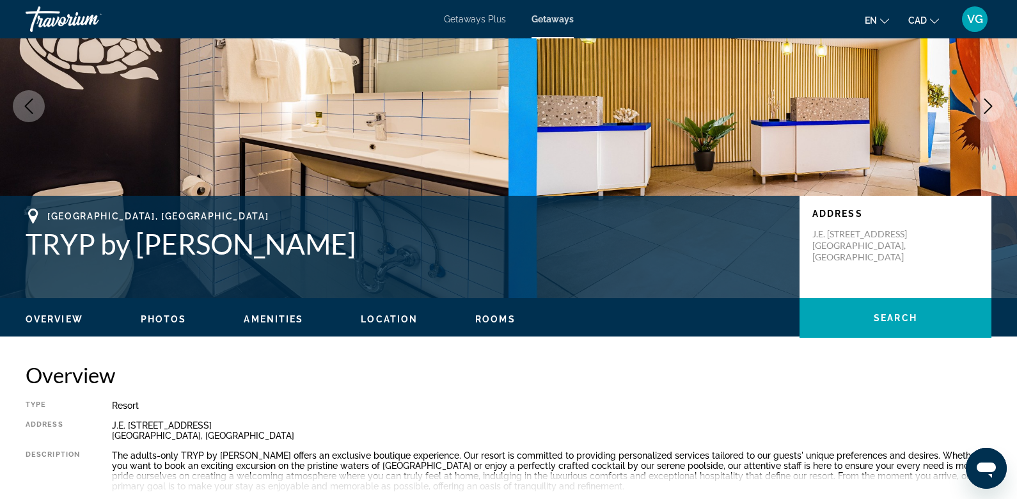
click at [997, 107] on button "Next image" at bounding box center [988, 106] width 32 height 32
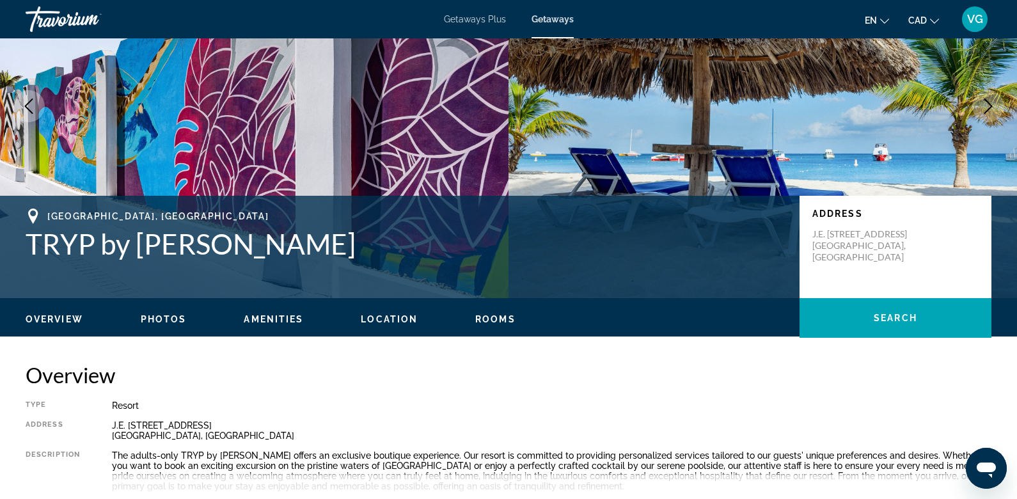
click at [997, 107] on button "Next image" at bounding box center [988, 106] width 32 height 32
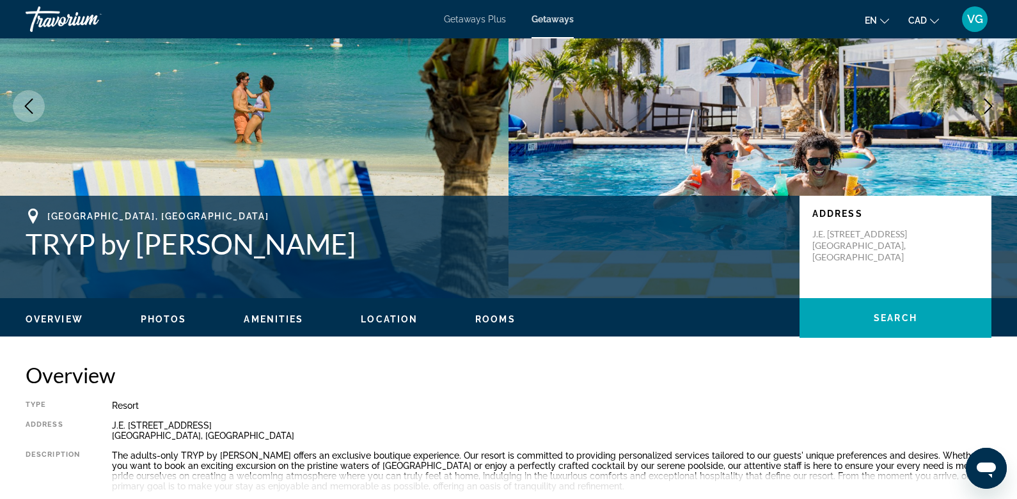
click at [997, 107] on button "Next image" at bounding box center [988, 106] width 32 height 32
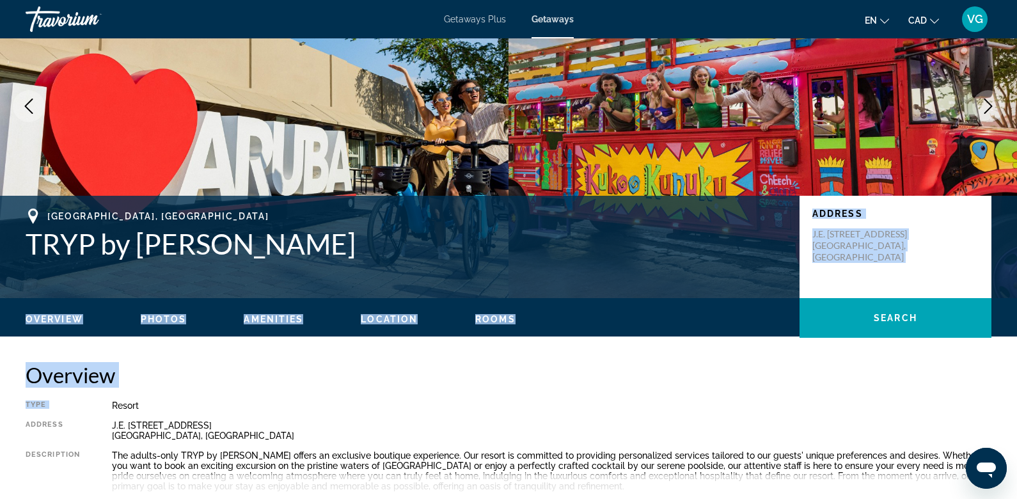
drag, startPoint x: 452, startPoint y: 399, endPoint x: 458, endPoint y: 235, distance: 163.3
click at [414, 390] on div "Overview Type Resort All-Inclusive No All-Inclusive Address [PERSON_NAME][GEOGR…" at bounding box center [509, 434] width 966 height 145
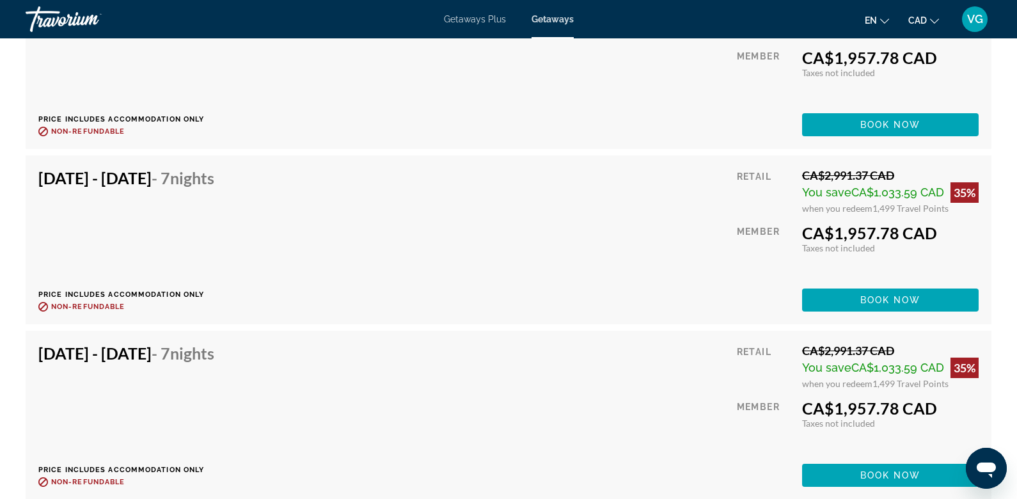
scroll to position [18592, 0]
